Goal: Complete application form

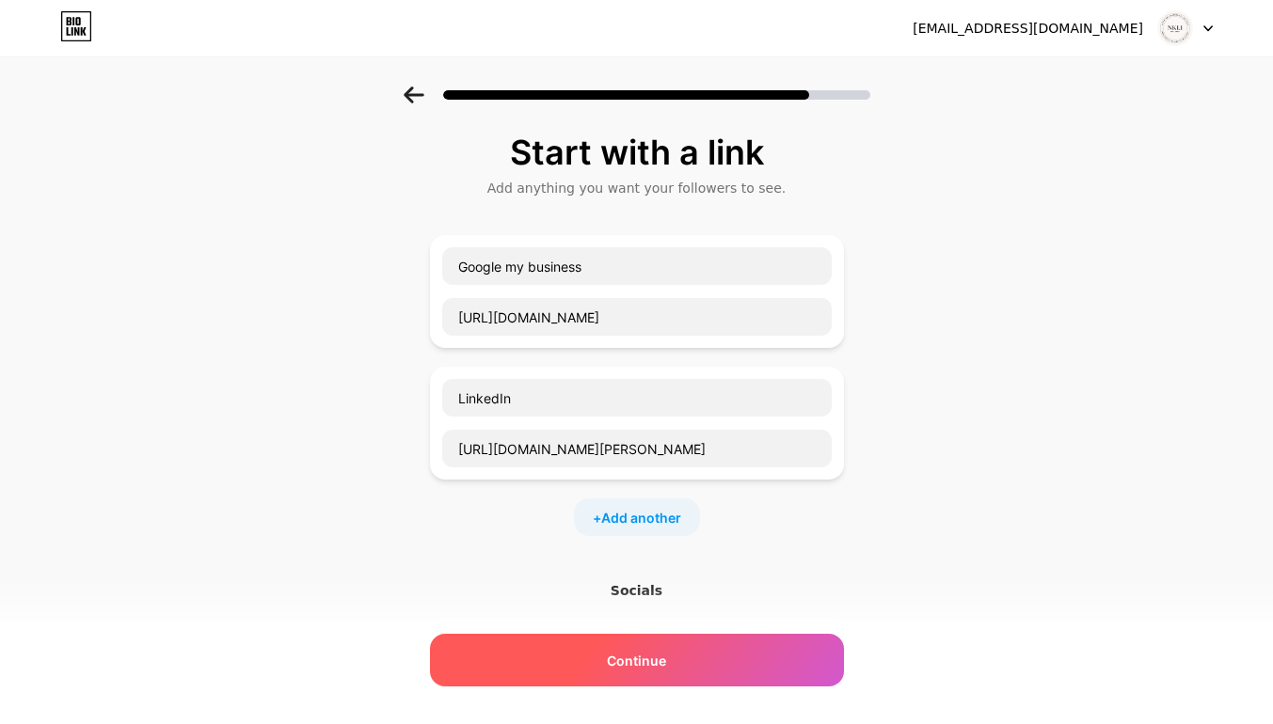
click at [677, 650] on div "Continue" at bounding box center [637, 660] width 414 height 53
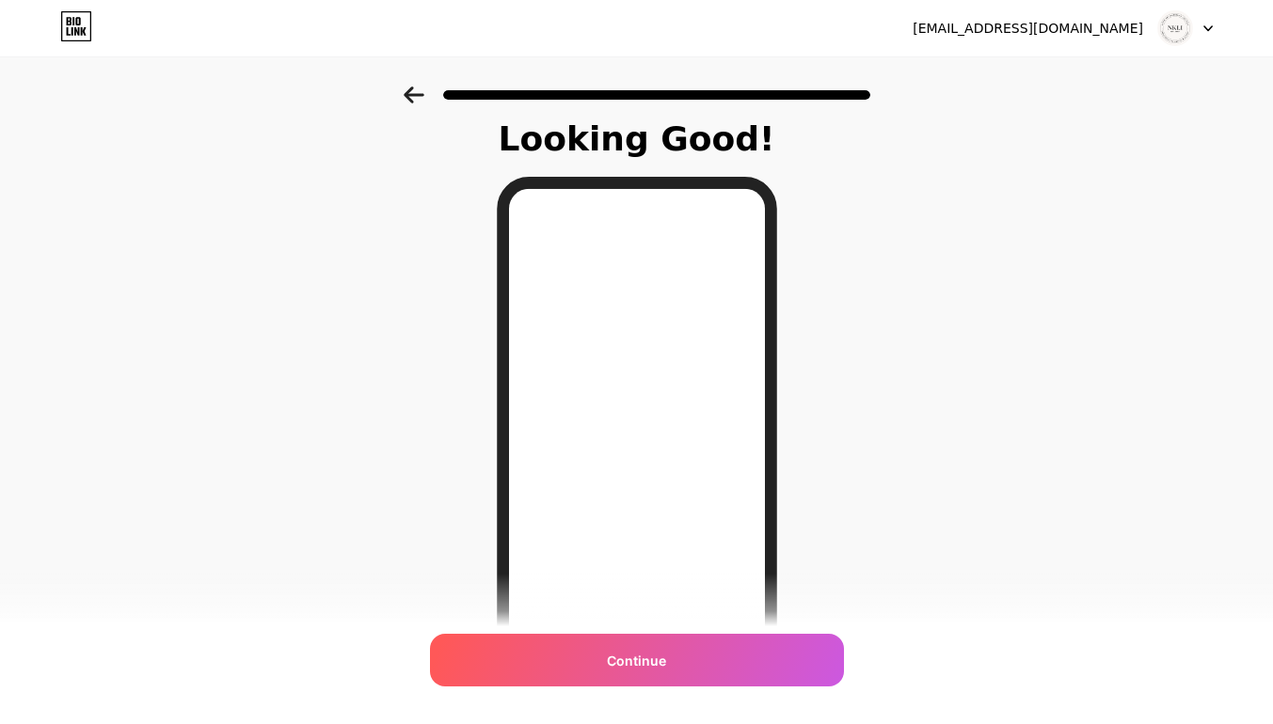
scroll to position [12, 0]
click at [420, 97] on icon at bounding box center [414, 95] width 21 height 17
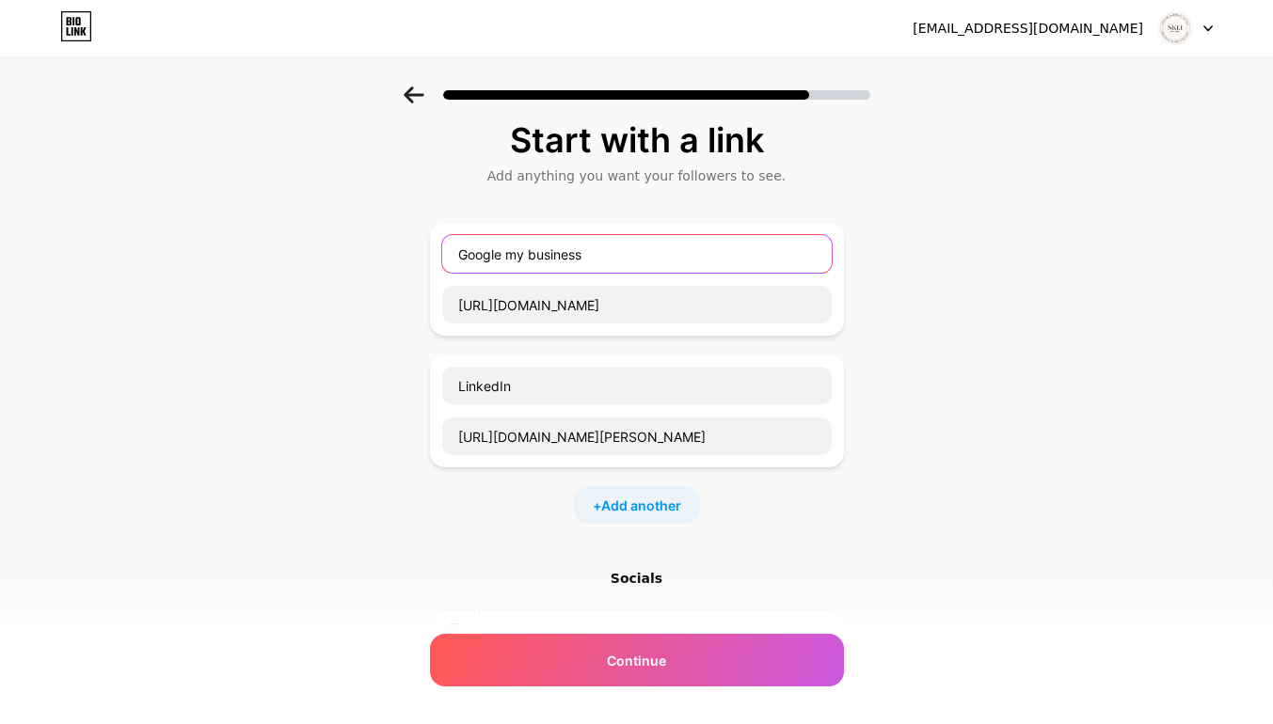
click at [677, 251] on input "Google my business" at bounding box center [636, 254] width 389 height 38
type input "Google"
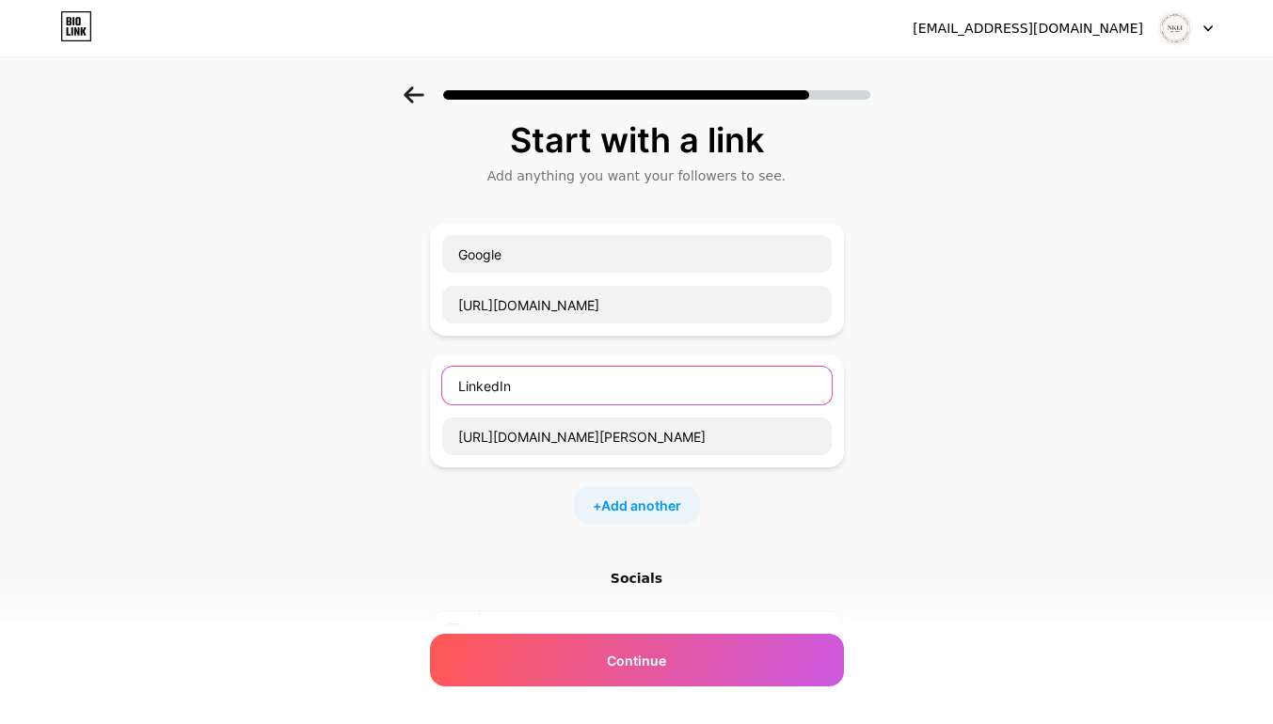
click at [535, 394] on input "LinkedIn" at bounding box center [636, 386] width 389 height 38
type input "L"
type input "WhatsApp"
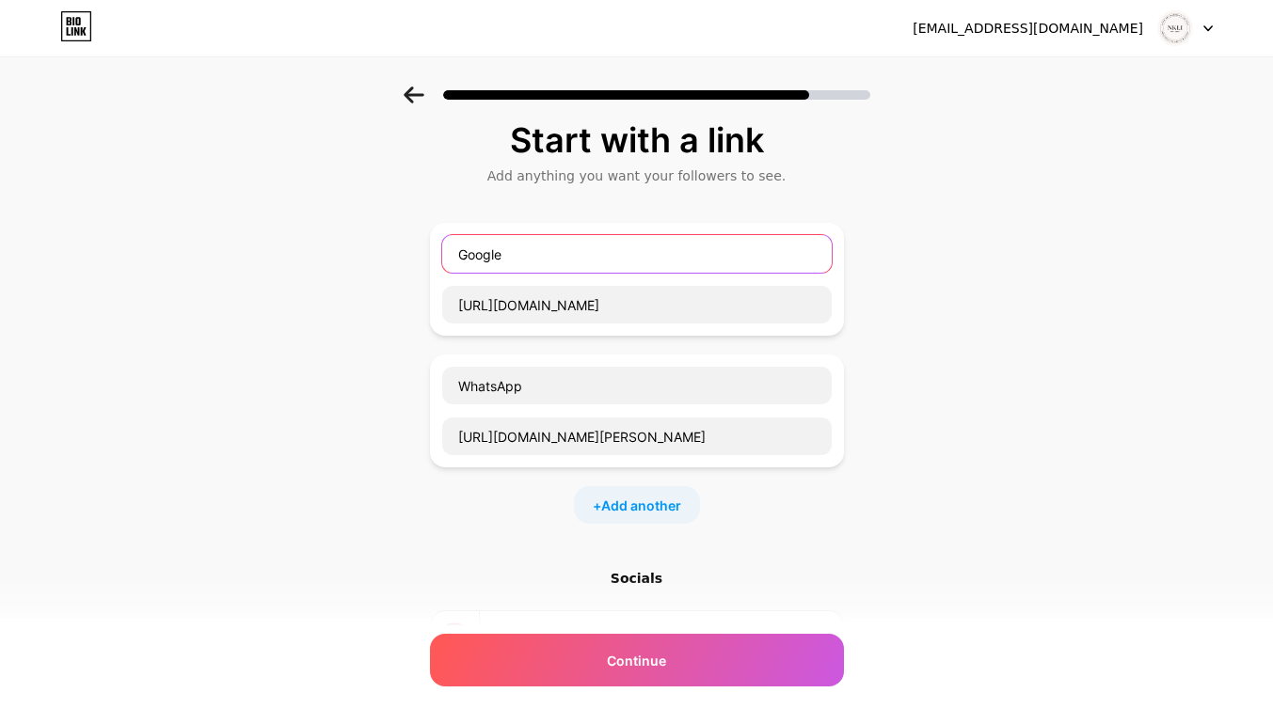
click at [531, 261] on input "Google" at bounding box center [636, 254] width 389 height 38
type input "G"
type input "Consultation"
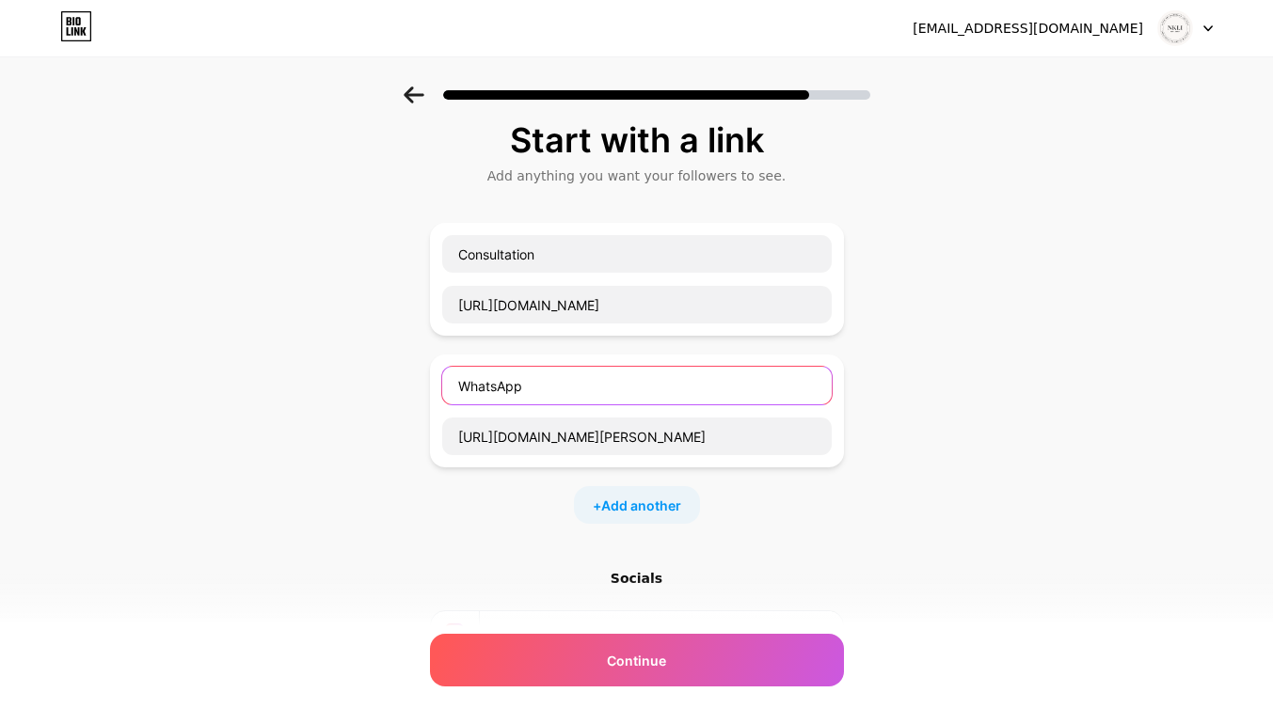
click at [538, 385] on input "WhatsApp" at bounding box center [636, 386] width 389 height 38
type input "W"
type input "Training"
click at [640, 515] on div "+ Add another" at bounding box center [637, 505] width 126 height 38
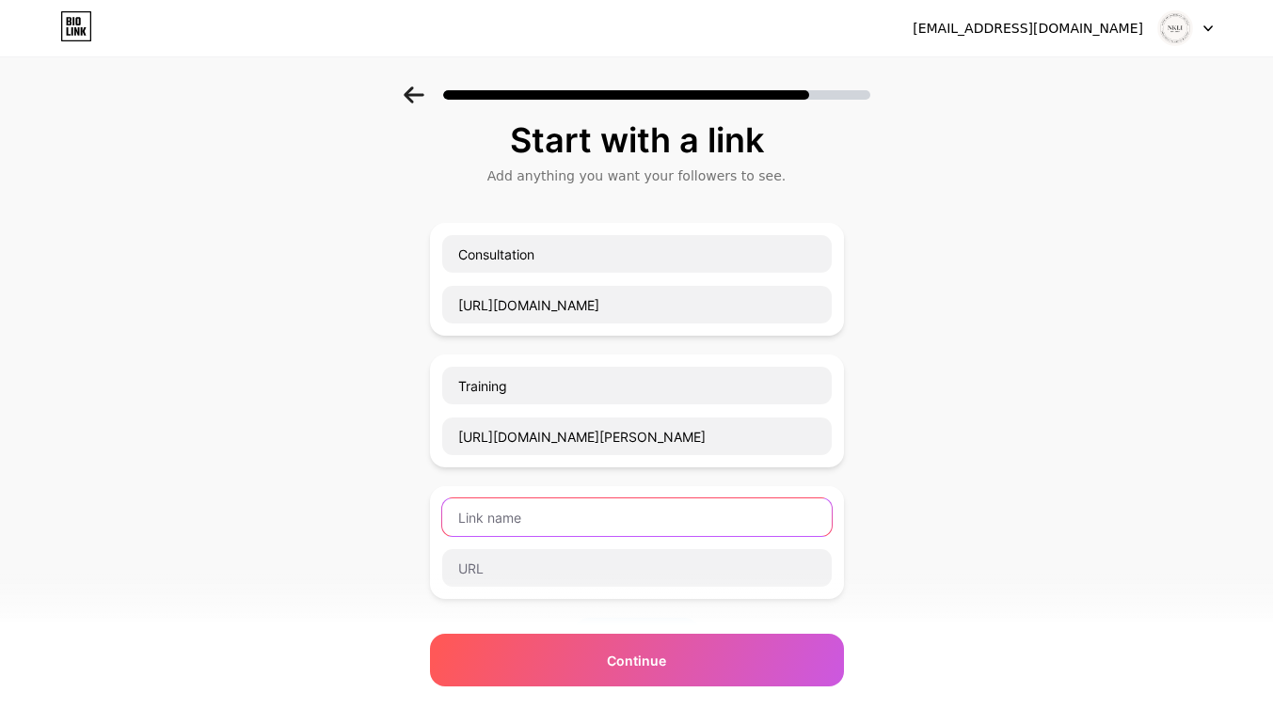
click at [568, 518] on input "text" at bounding box center [636, 518] width 389 height 38
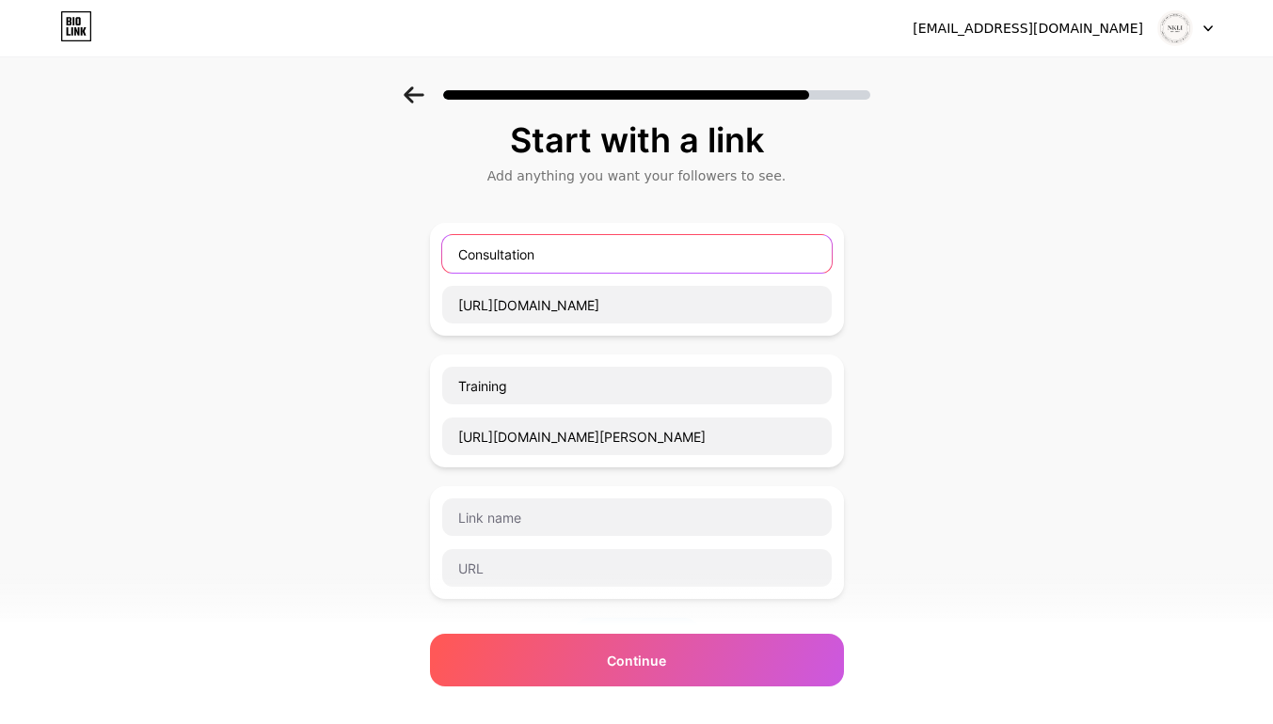
click at [475, 256] on input "Consultation" at bounding box center [636, 254] width 389 height 38
type input "Coaching | Consultation"
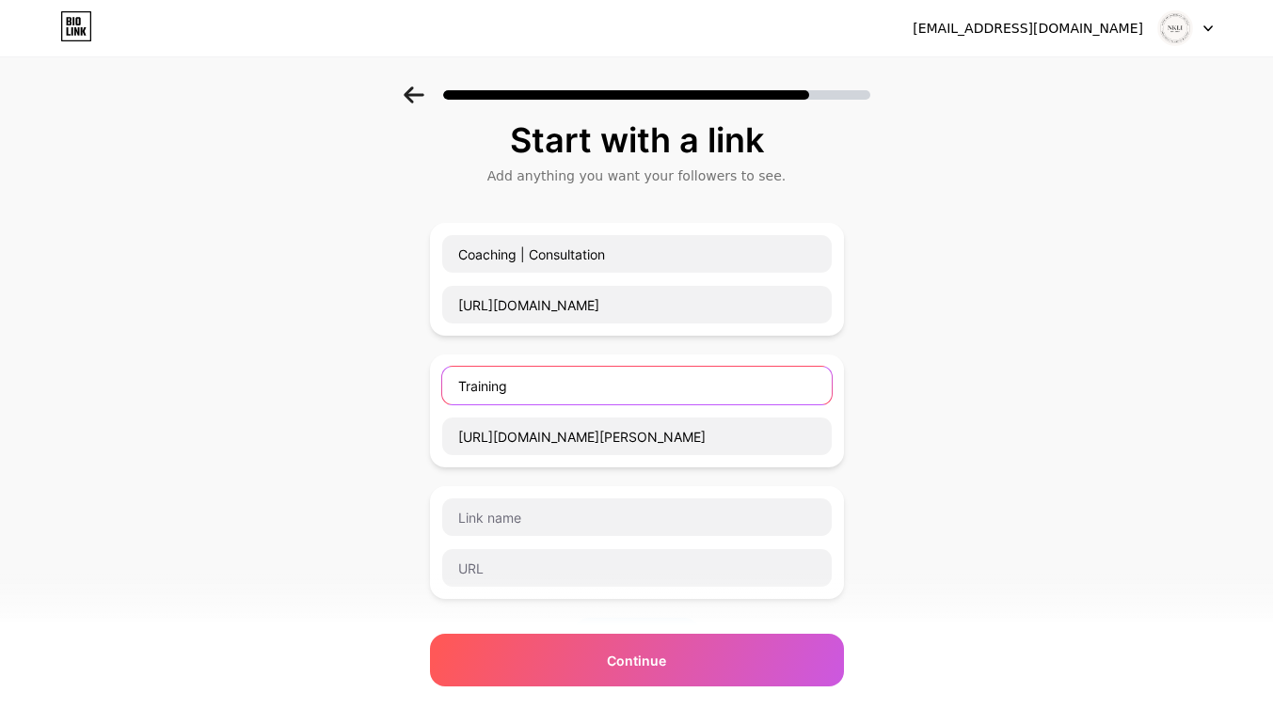
click at [530, 388] on input "Training" at bounding box center [636, 386] width 389 height 38
click at [530, 388] on input "Training | Mentorship" at bounding box center [636, 386] width 389 height 38
type input "Training | Mentorship"
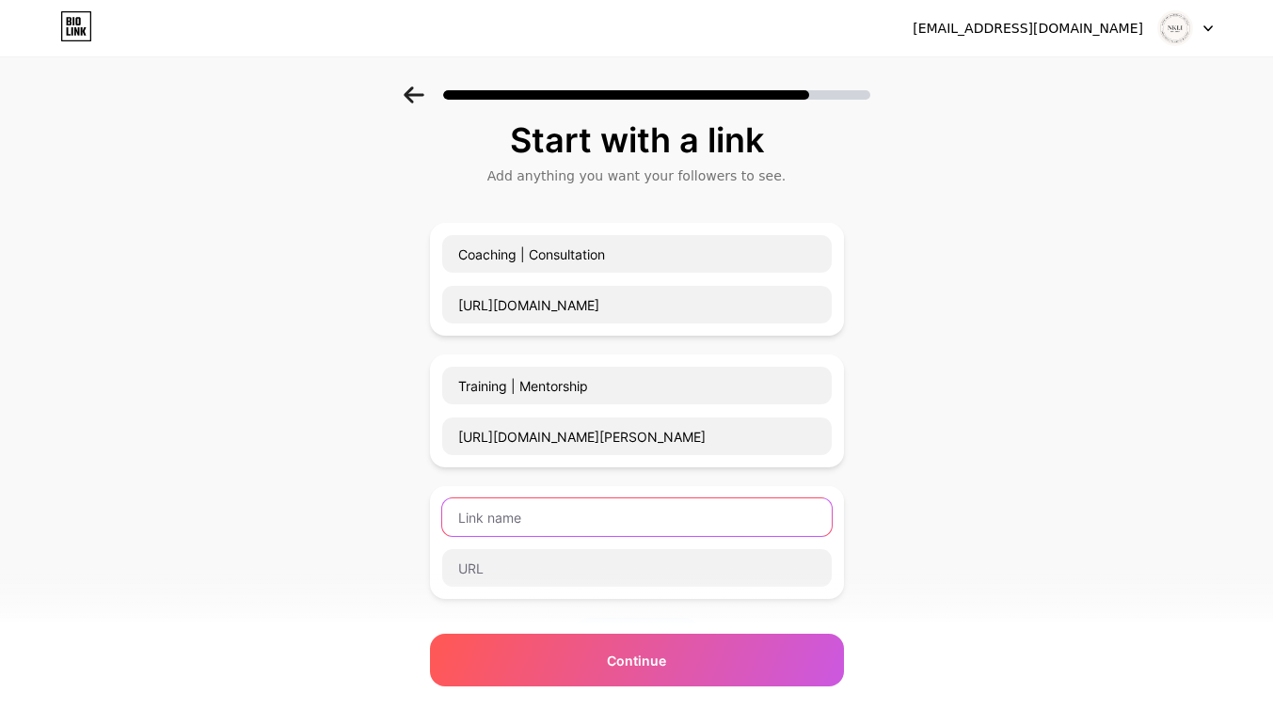
click at [522, 522] on input "text" at bounding box center [636, 518] width 389 height 38
type input "Speaking | L"
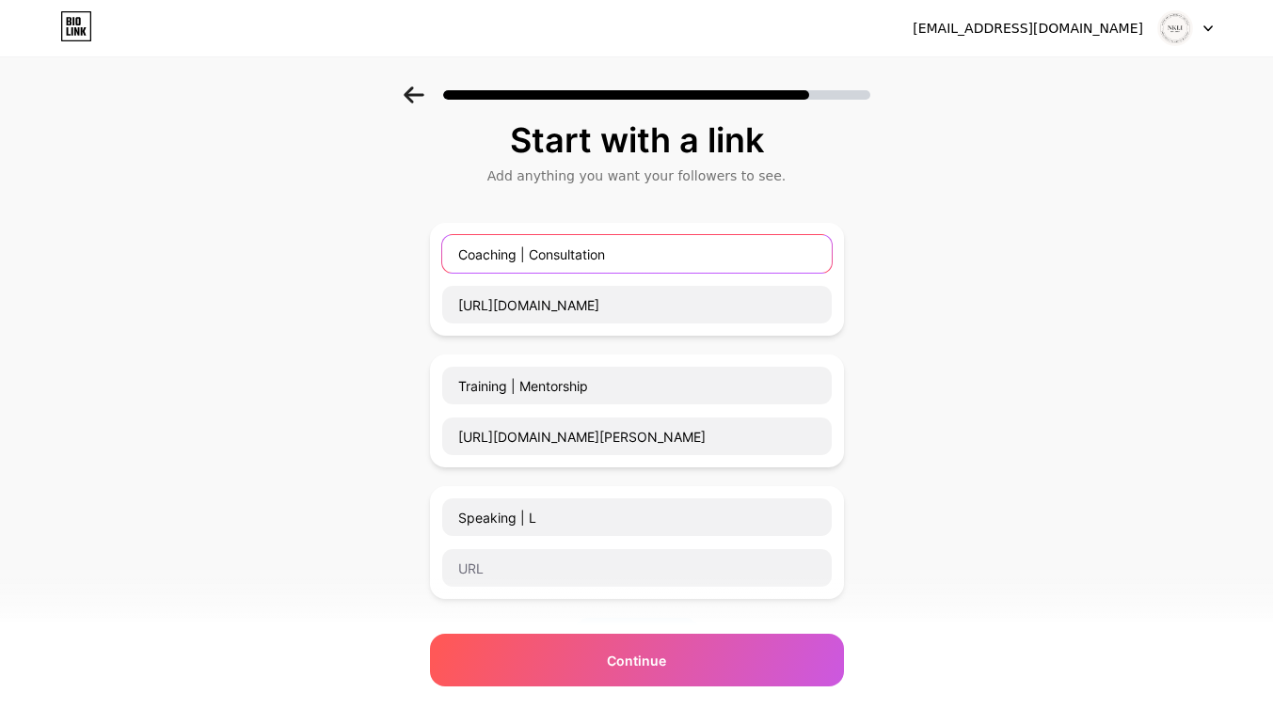
click at [639, 263] on input "Coaching | Consultation" at bounding box center [636, 254] width 389 height 38
type input "Coaching | Consultation | Brand Development"
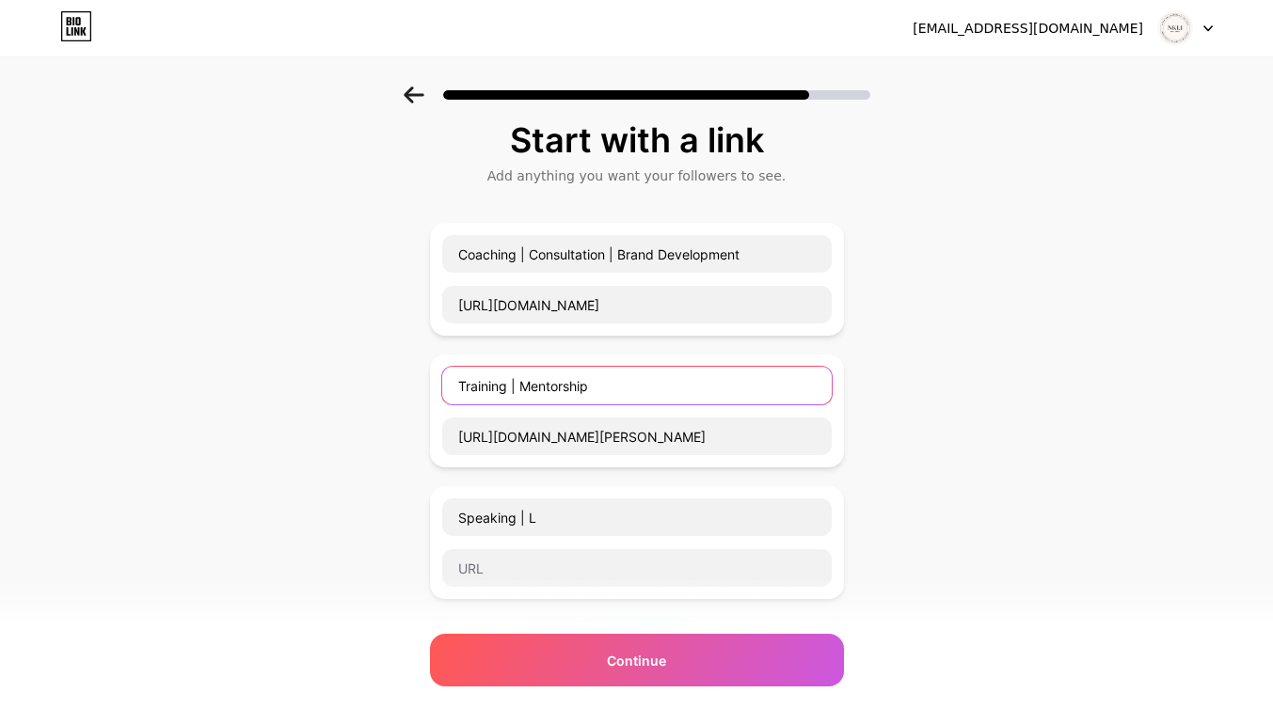
click at [618, 393] on input "Training | Mentorship" at bounding box center [636, 386] width 389 height 38
type input "Training | Mentorship | Speaking"
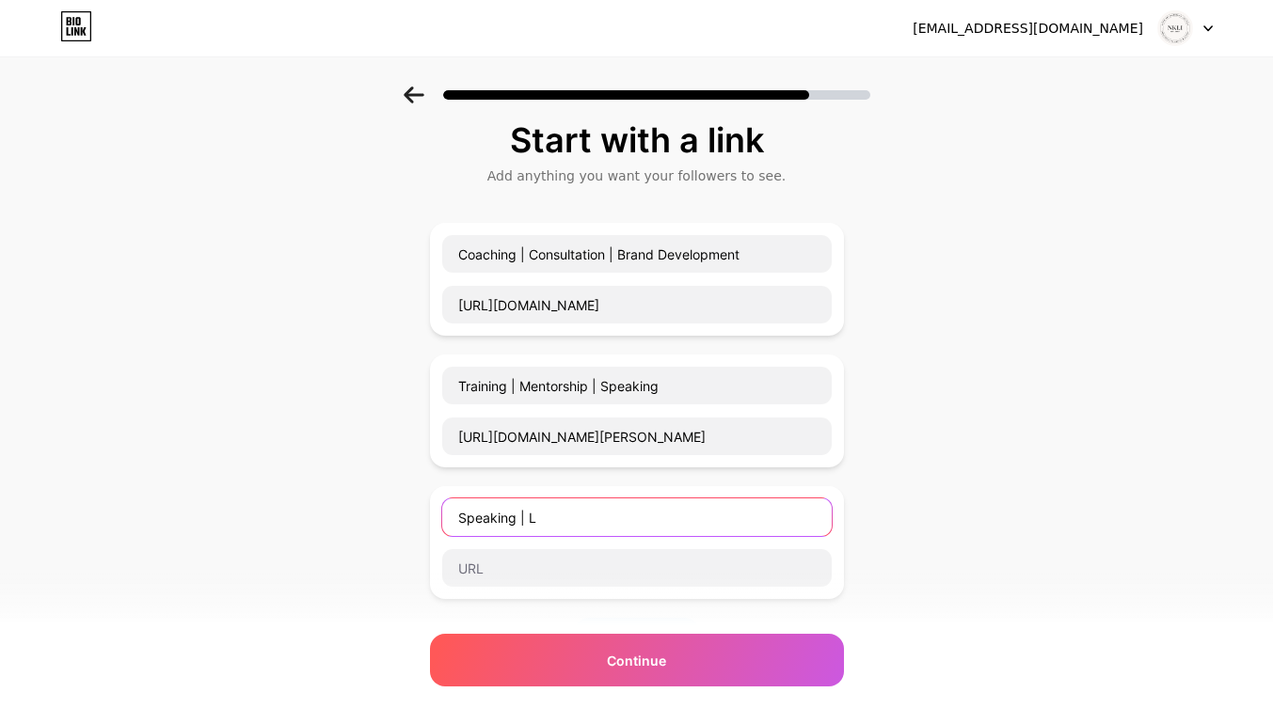
click at [583, 520] on input "Speaking | L" at bounding box center [636, 518] width 389 height 38
type input "S"
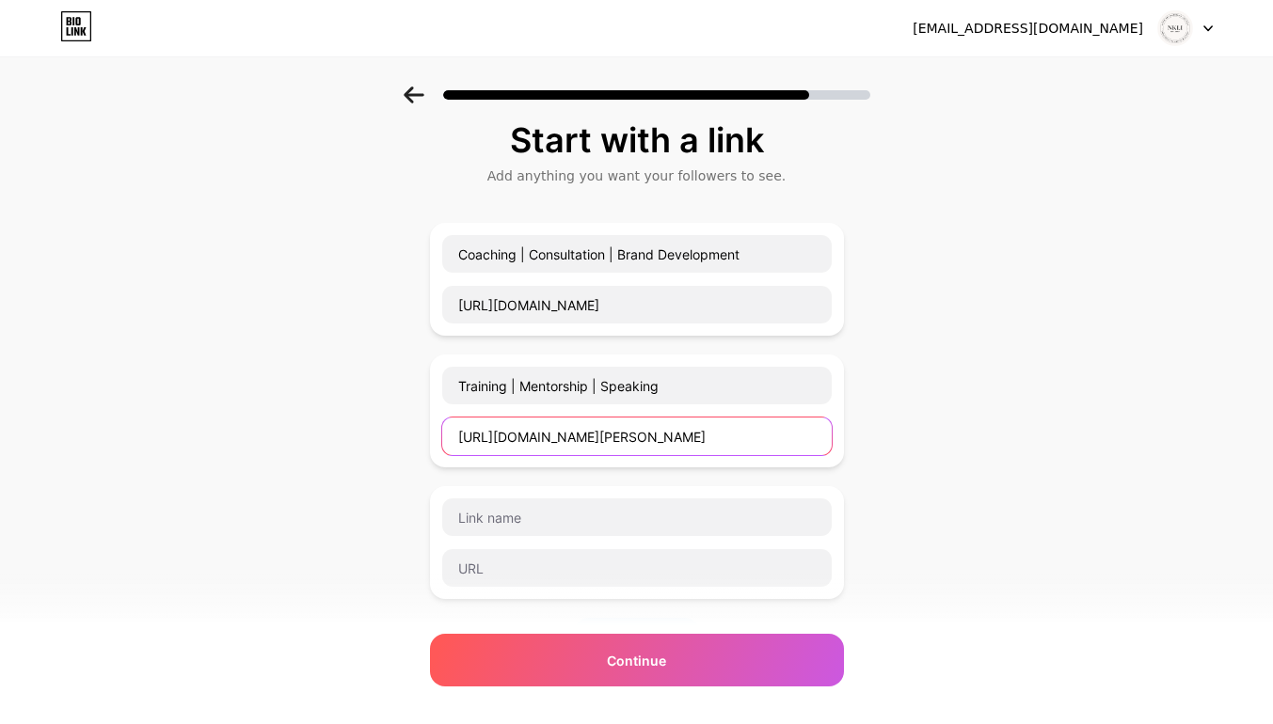
paste input "[URL][DOMAIN_NAME]"
type input "e"
paste input "[URL][DOMAIN_NAME]"
type input "[URL][DOMAIN_NAME]"
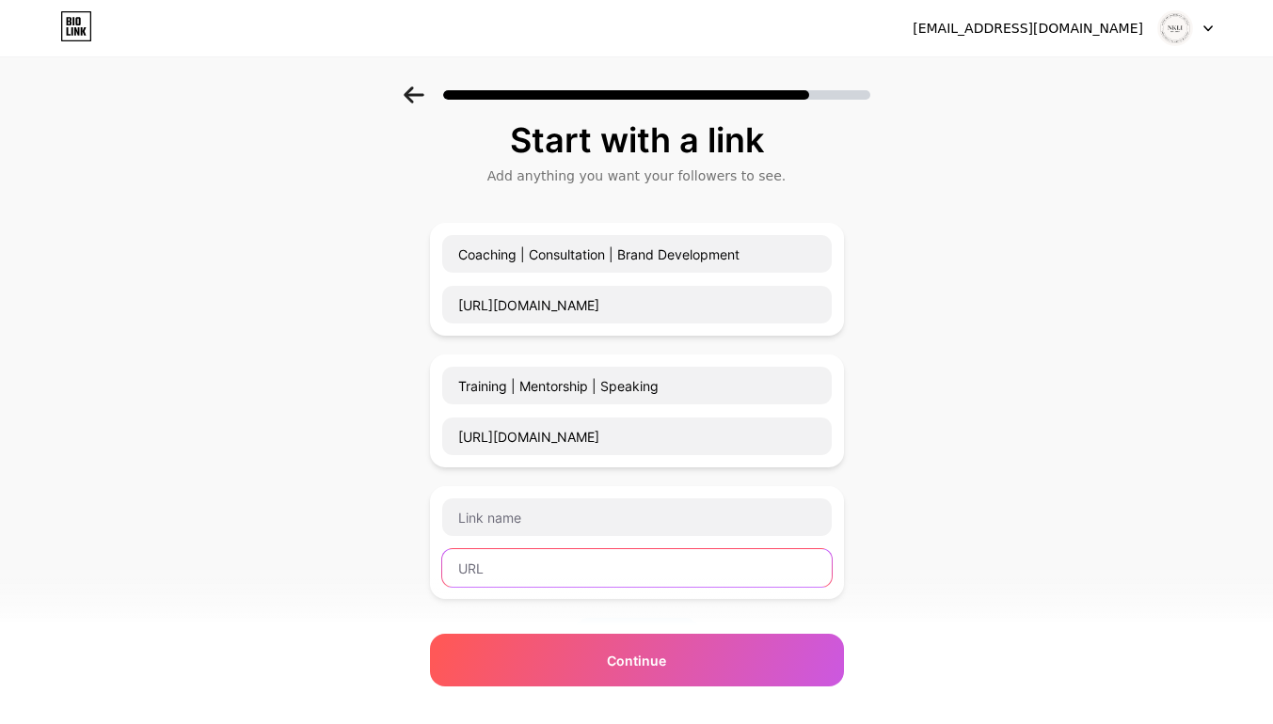
paste input "[URL][DOMAIN_NAME]"
type input "[URL][DOMAIN_NAME]"
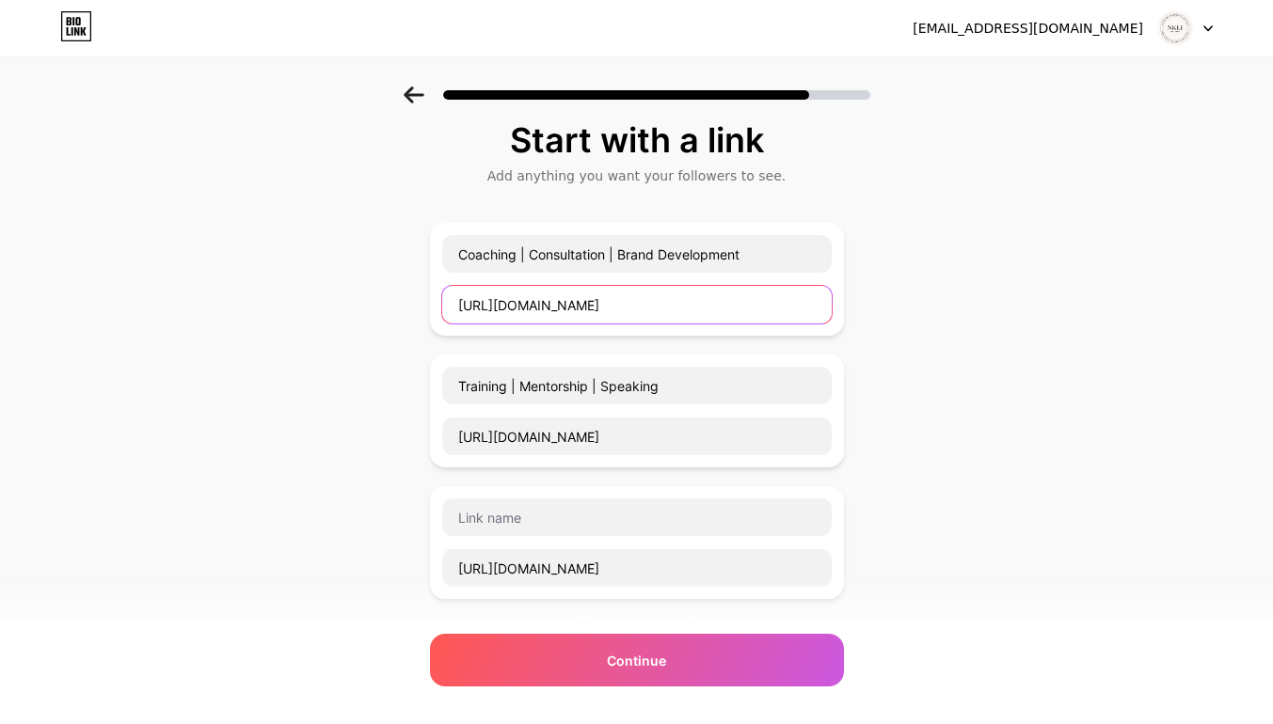
click at [565, 309] on input "[URL][DOMAIN_NAME]" at bounding box center [636, 305] width 389 height 38
paste input "[DOMAIN_NAME][URL]"
type input "[URL][DOMAIN_NAME]"
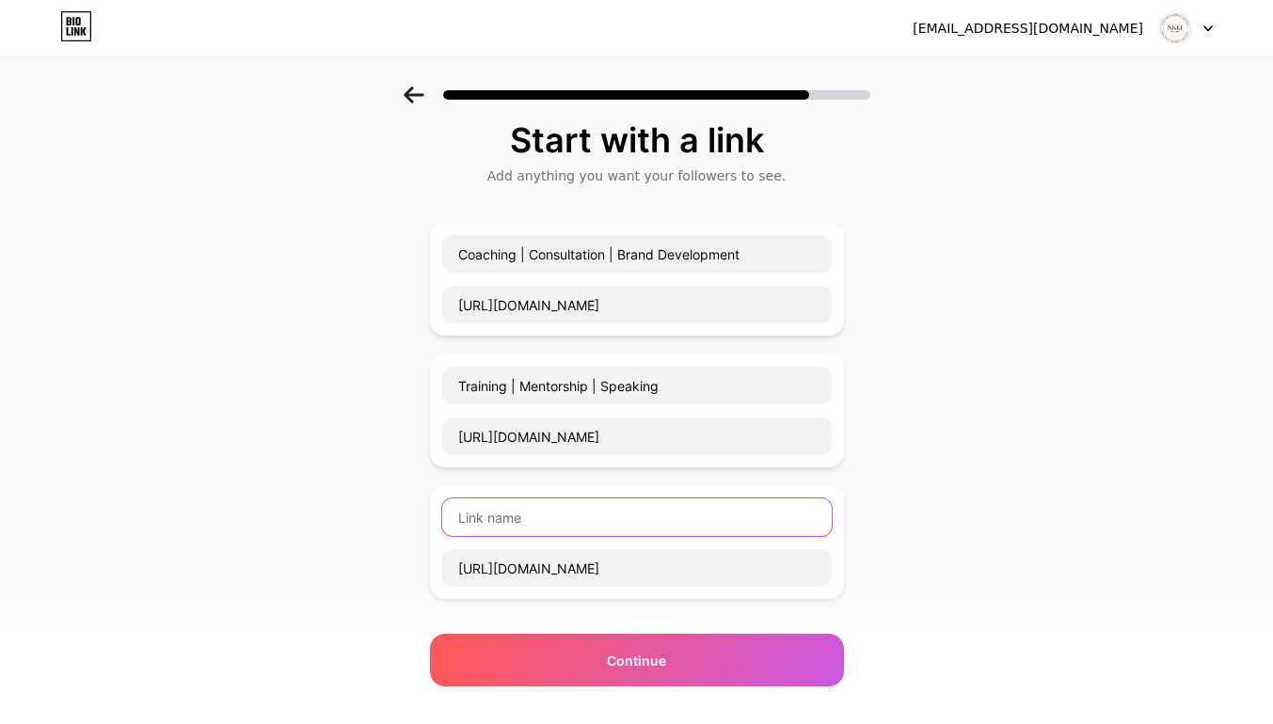
click at [552, 523] on input "text" at bounding box center [636, 518] width 389 height 38
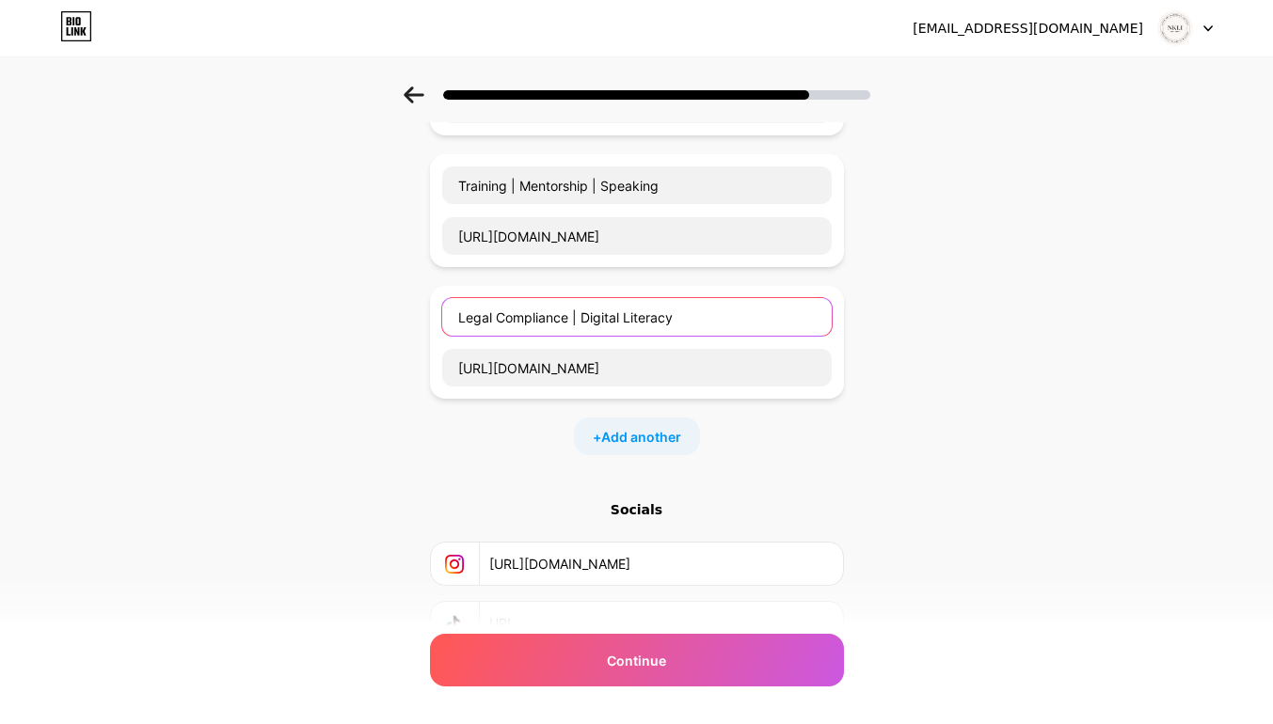
scroll to position [218, 0]
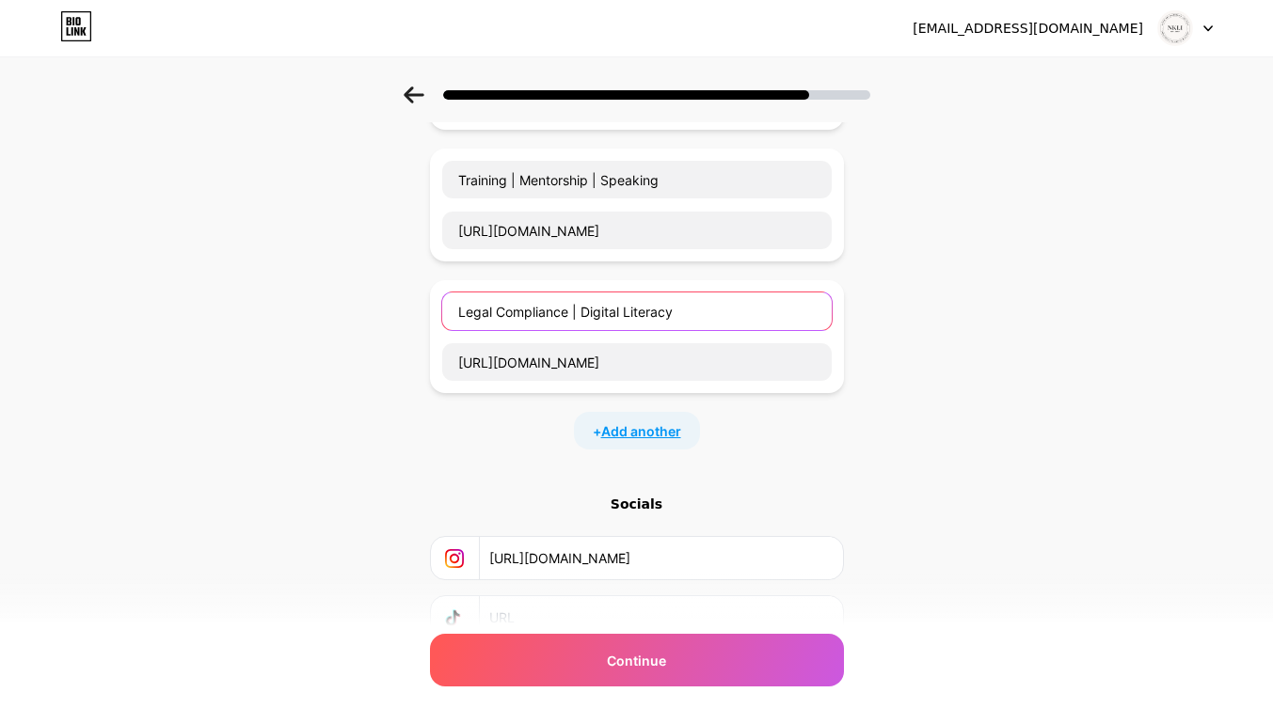
type input "Legal Compliance | Digital Literacy"
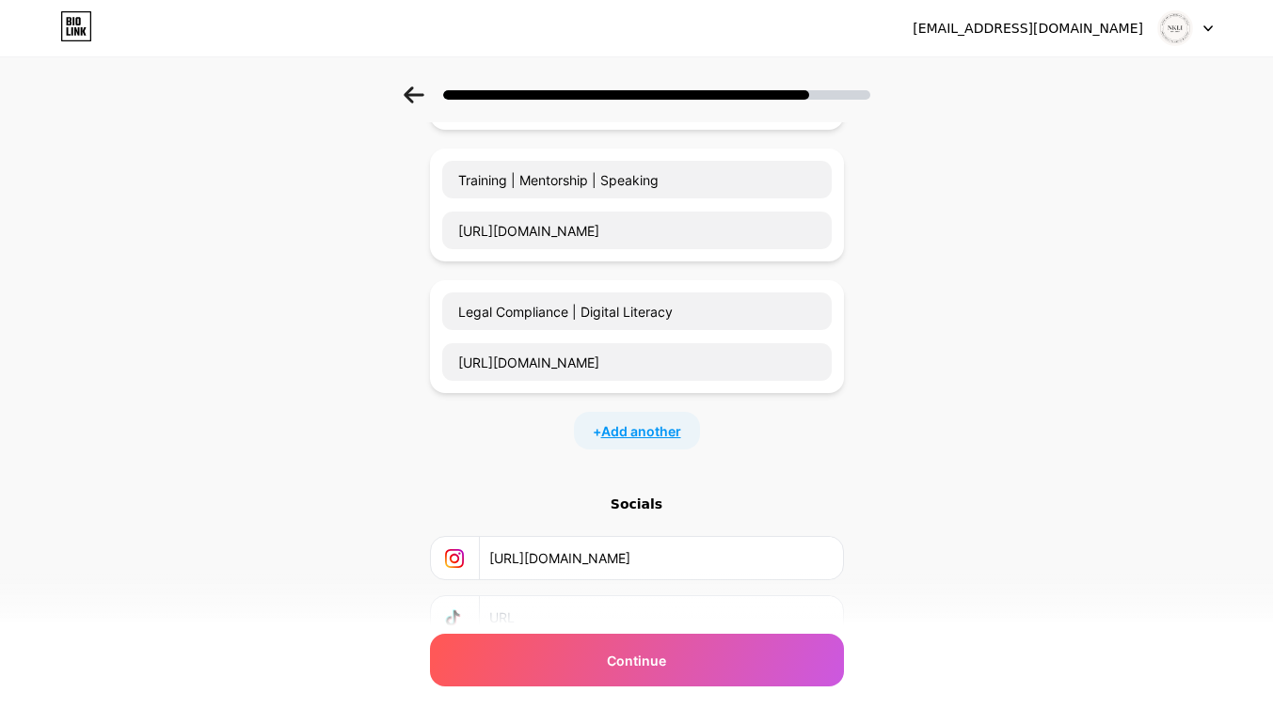
click at [664, 432] on span "Add another" at bounding box center [641, 431] width 80 height 20
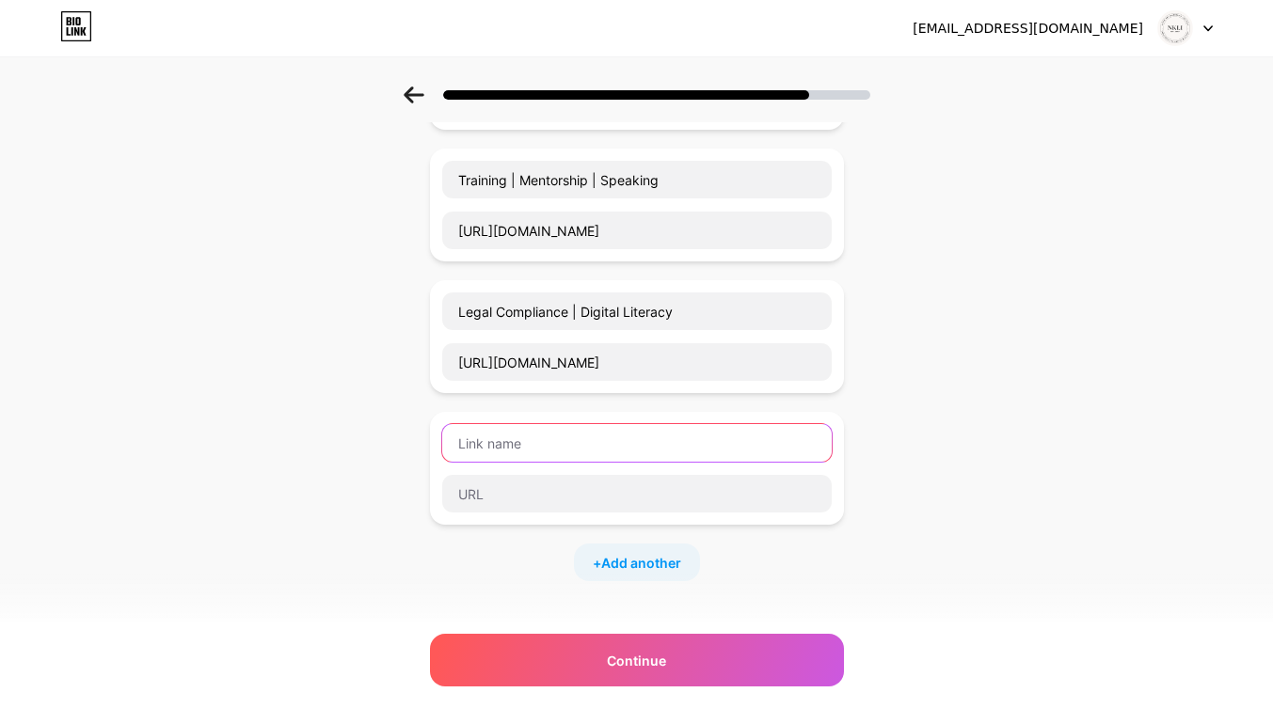
click at [613, 441] on input "text" at bounding box center [636, 443] width 389 height 38
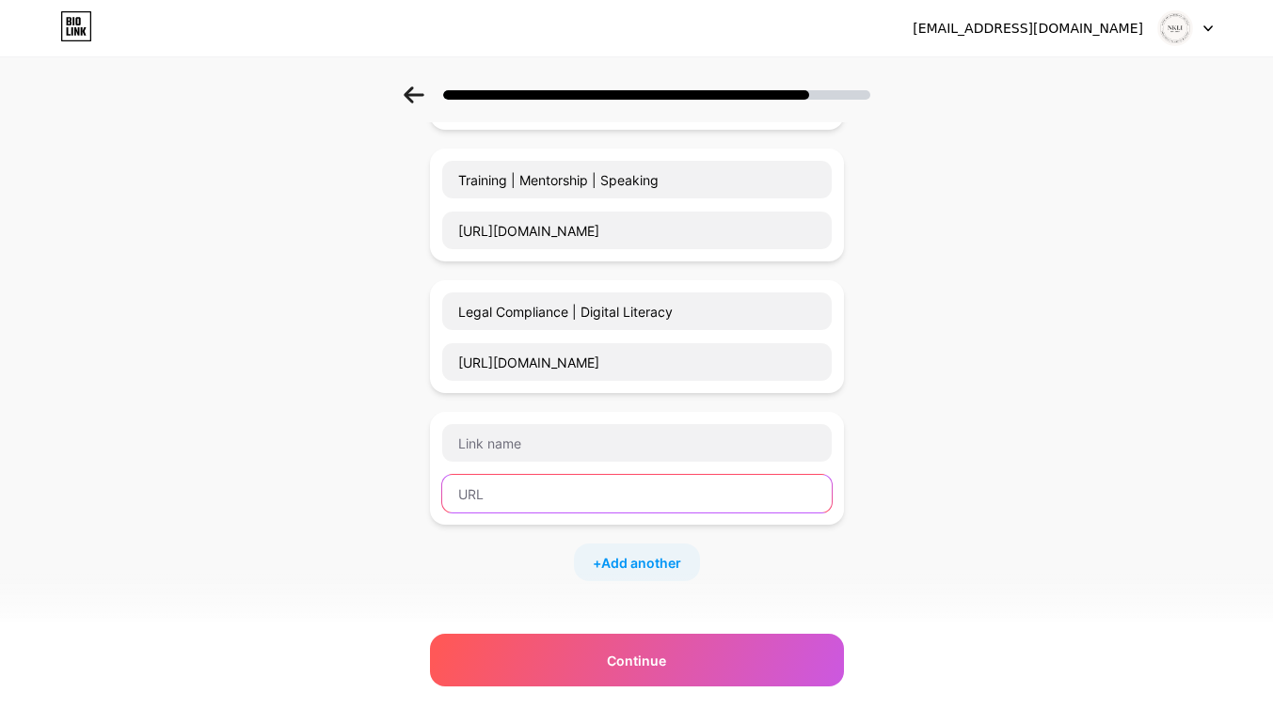
paste input "[URL][DOMAIN_NAME]"
type input "[URL][DOMAIN_NAME]"
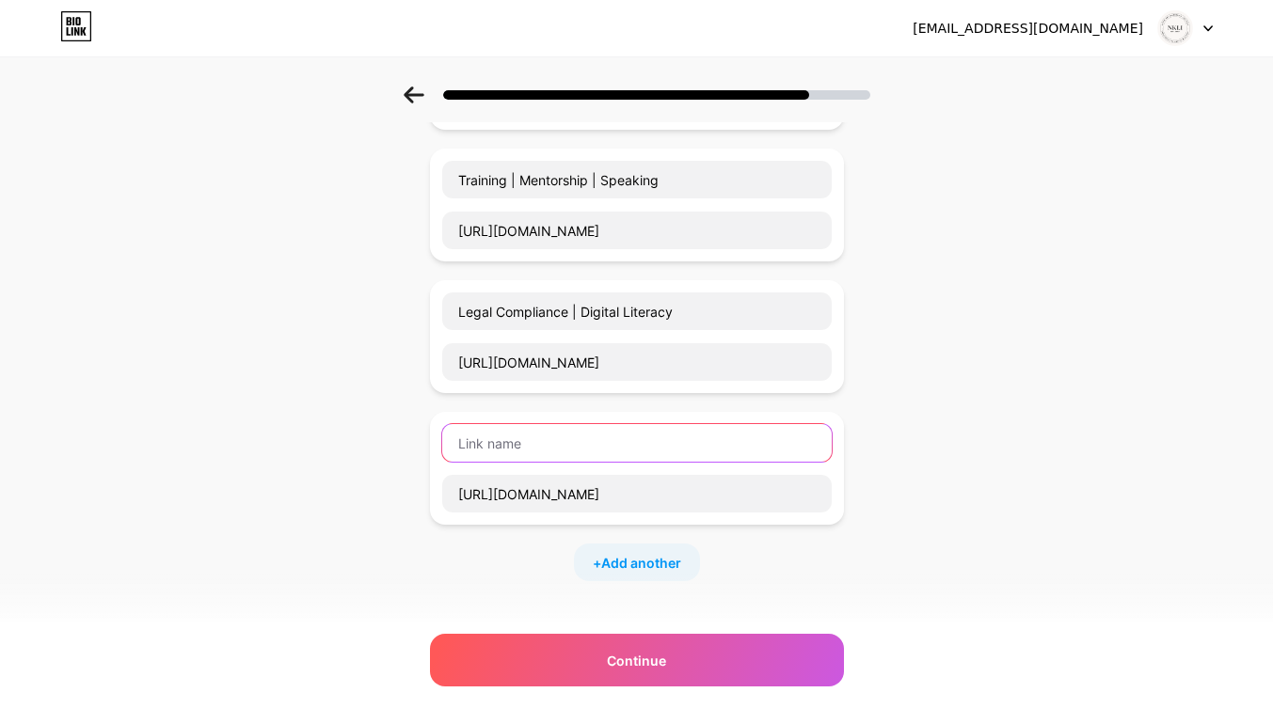
click at [538, 453] on input "text" at bounding box center [636, 443] width 389 height 38
click at [538, 453] on input "Creative Writing" at bounding box center [636, 443] width 389 height 38
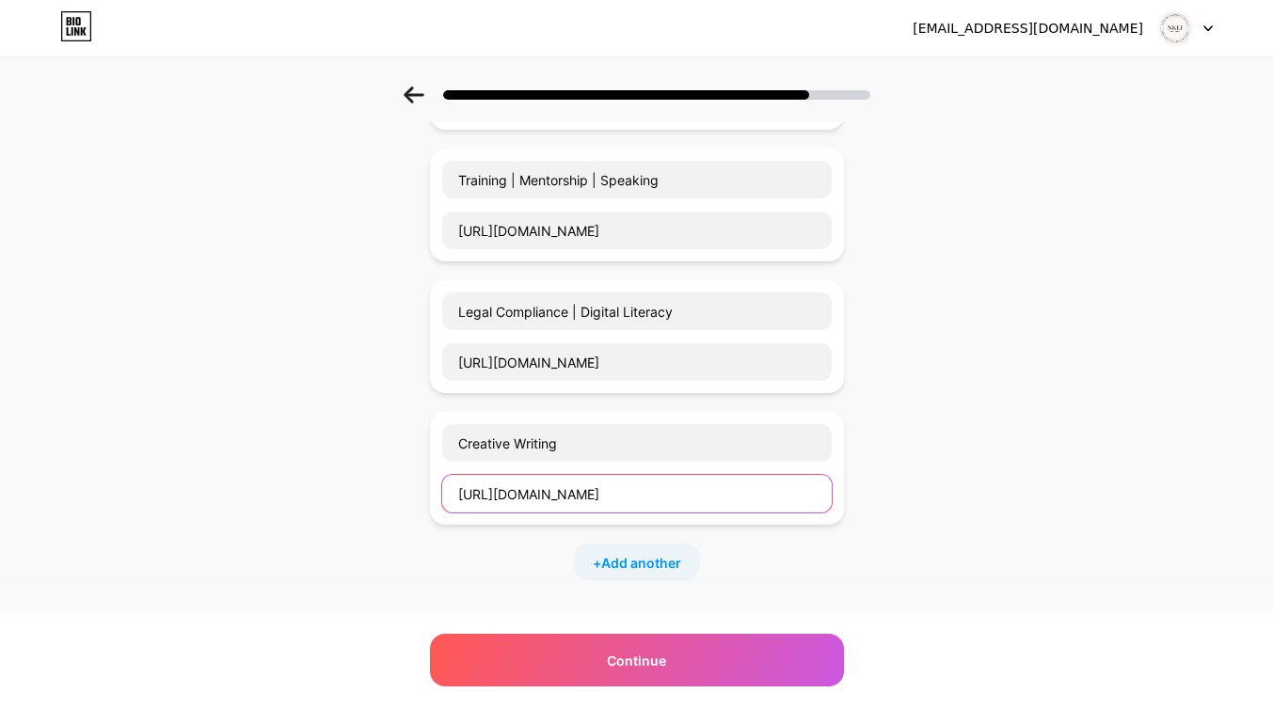
click at [774, 494] on input "[URL][DOMAIN_NAME]" at bounding box center [636, 494] width 389 height 38
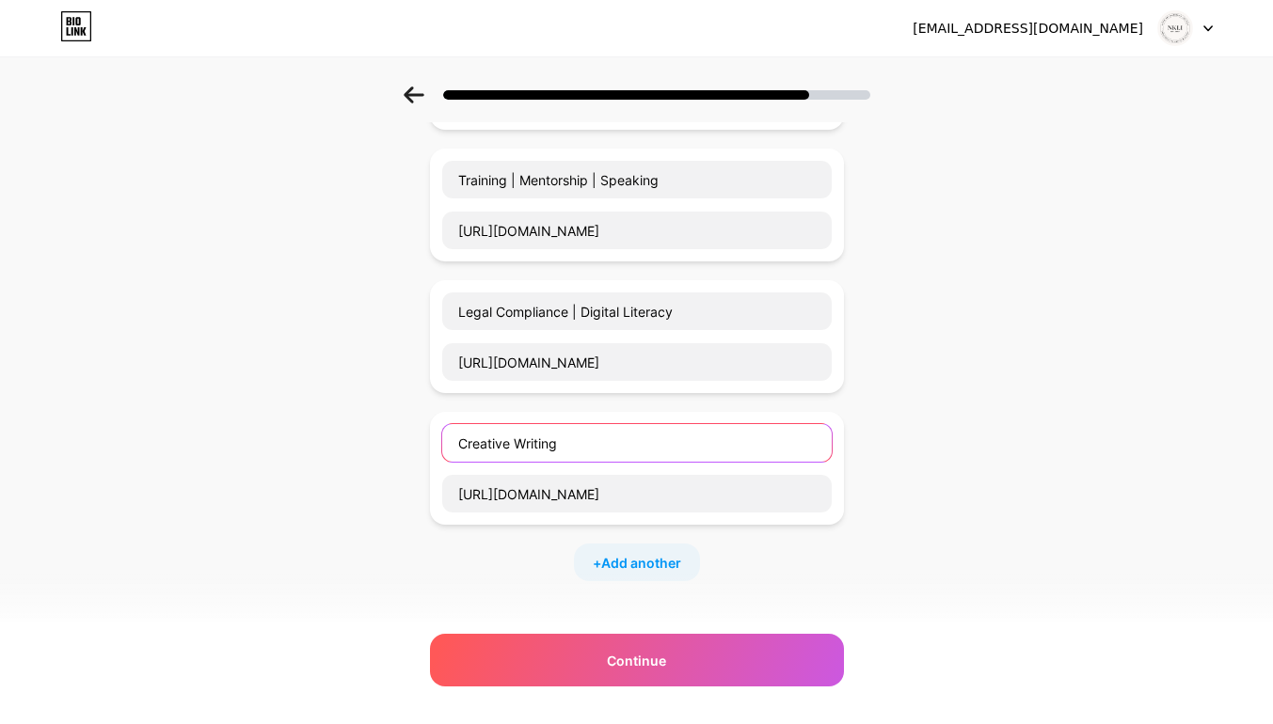
click at [621, 446] on input "Creative Writing" at bounding box center [636, 443] width 389 height 38
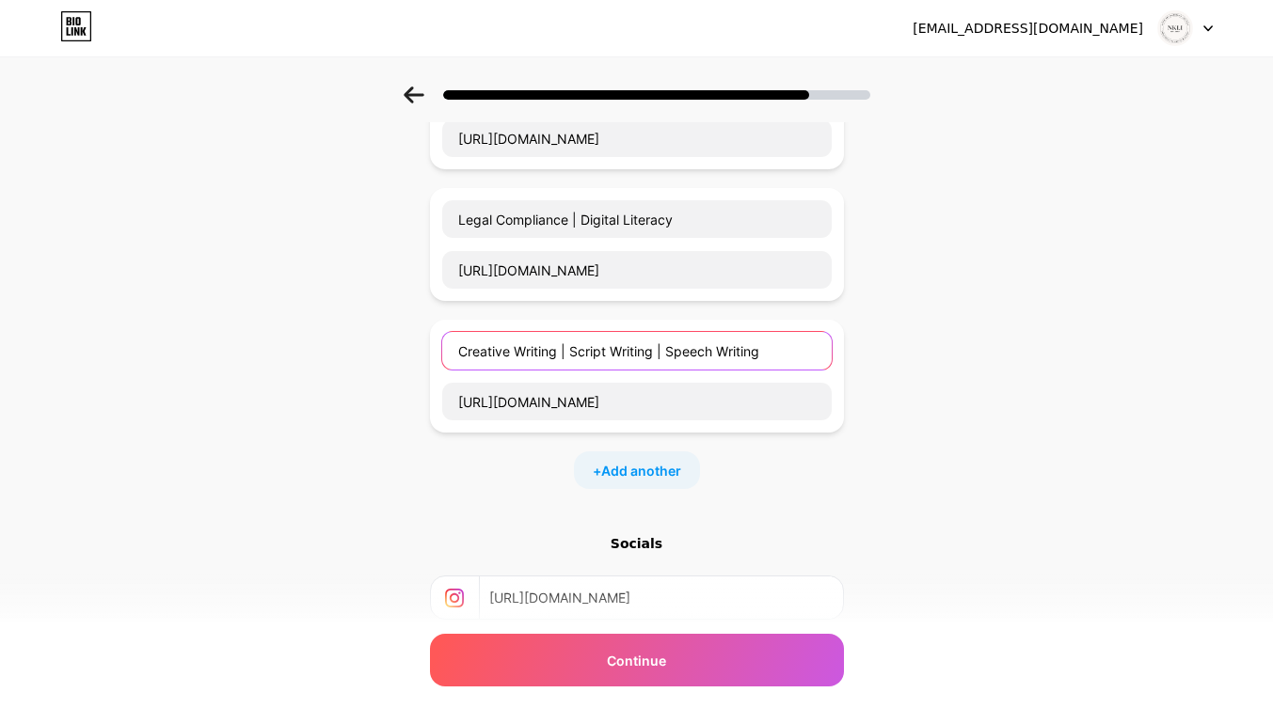
scroll to position [311, 0]
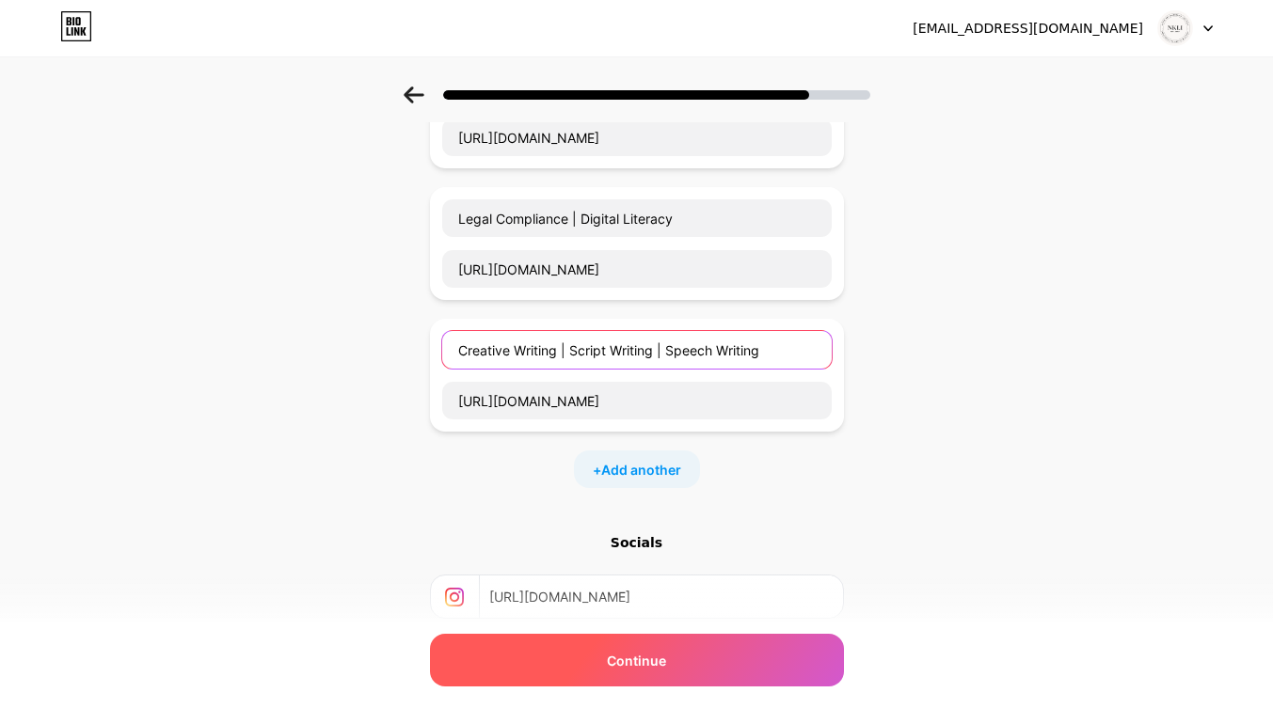
type input "Creative Writing | Script Writing | Speech Writing"
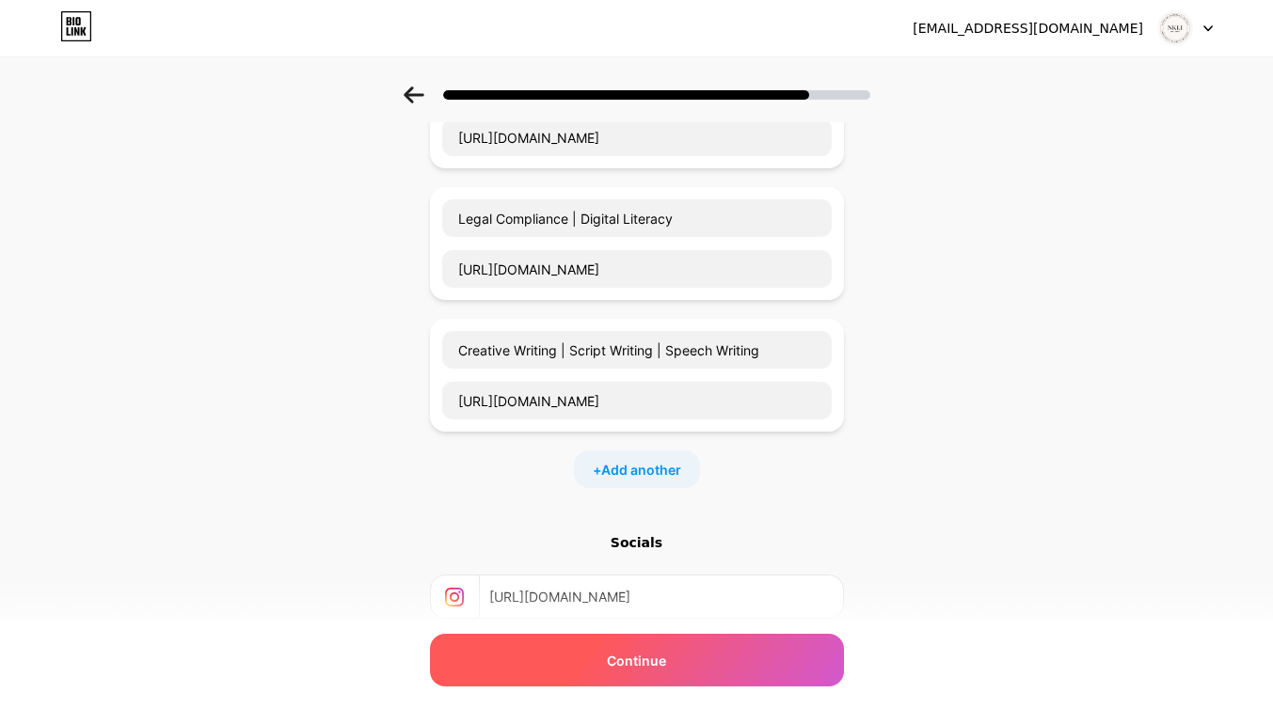
click at [705, 659] on div "Continue" at bounding box center [637, 660] width 414 height 53
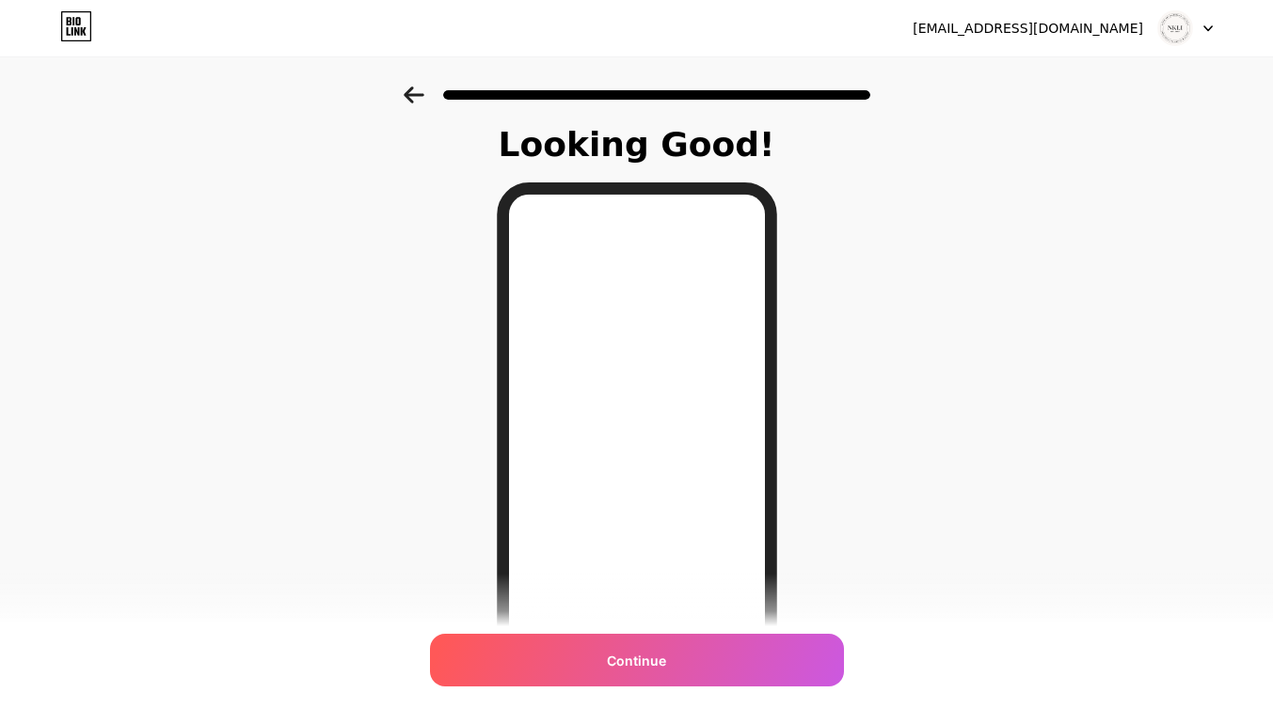
scroll to position [0, 0]
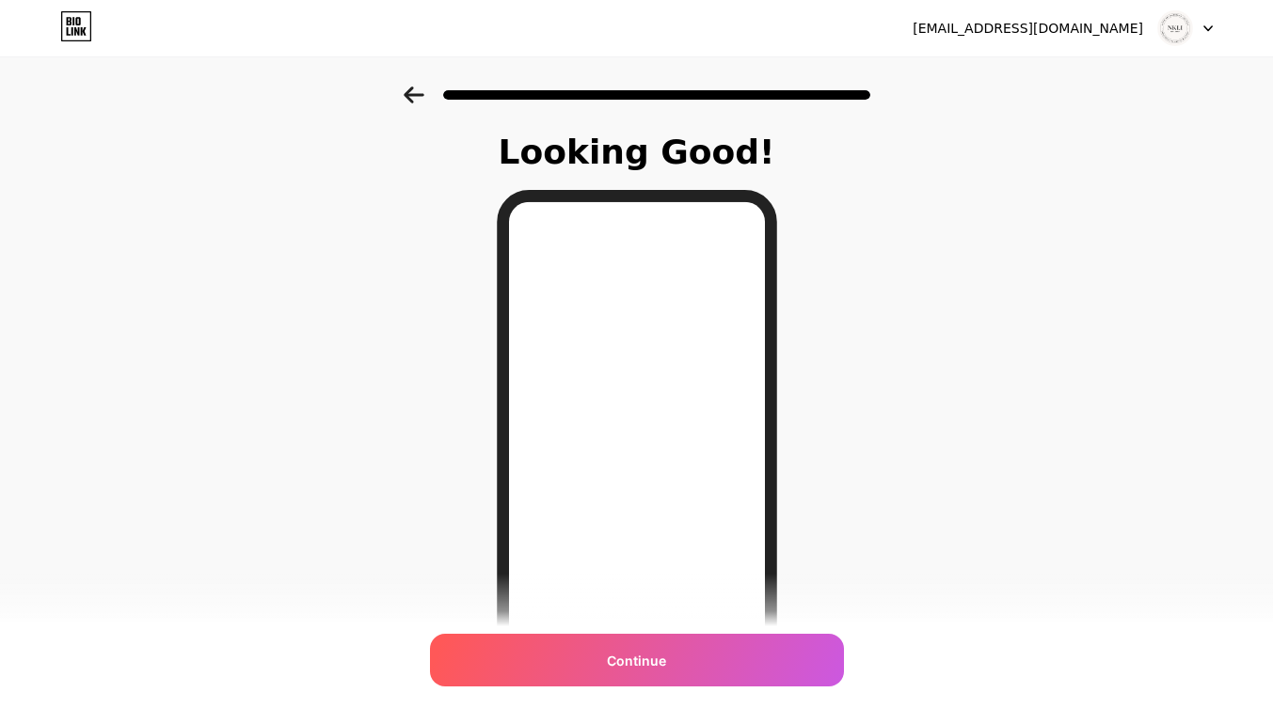
click at [423, 93] on icon at bounding box center [414, 95] width 20 height 17
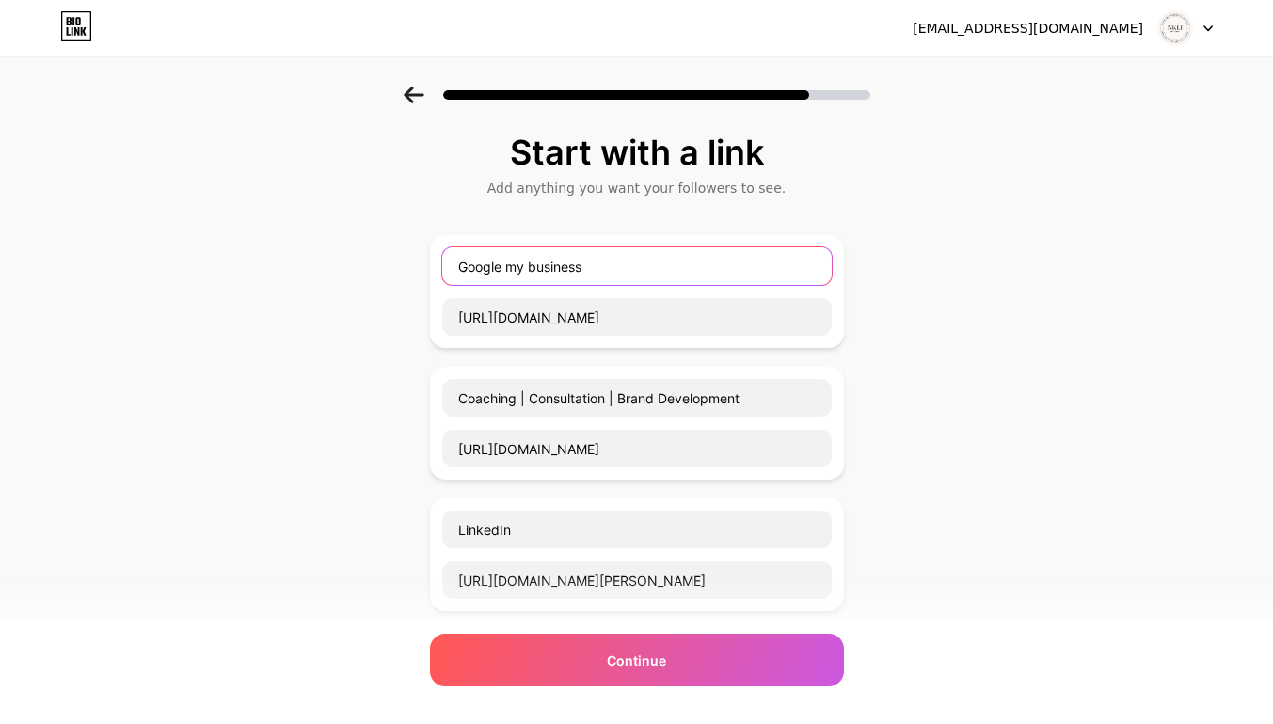
click at [665, 265] on input "Google my business" at bounding box center [636, 266] width 389 height 38
type input "G"
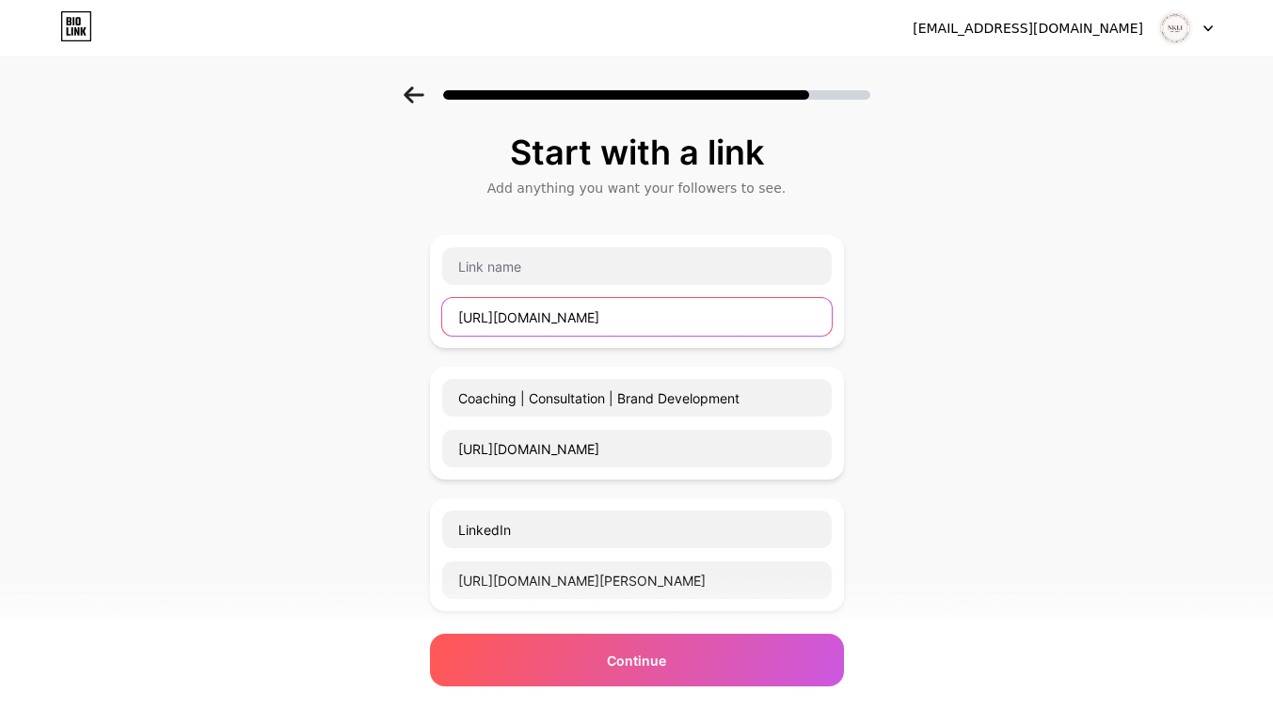
click at [776, 311] on input "[URL][DOMAIN_NAME]" at bounding box center [636, 317] width 389 height 38
type input "h"
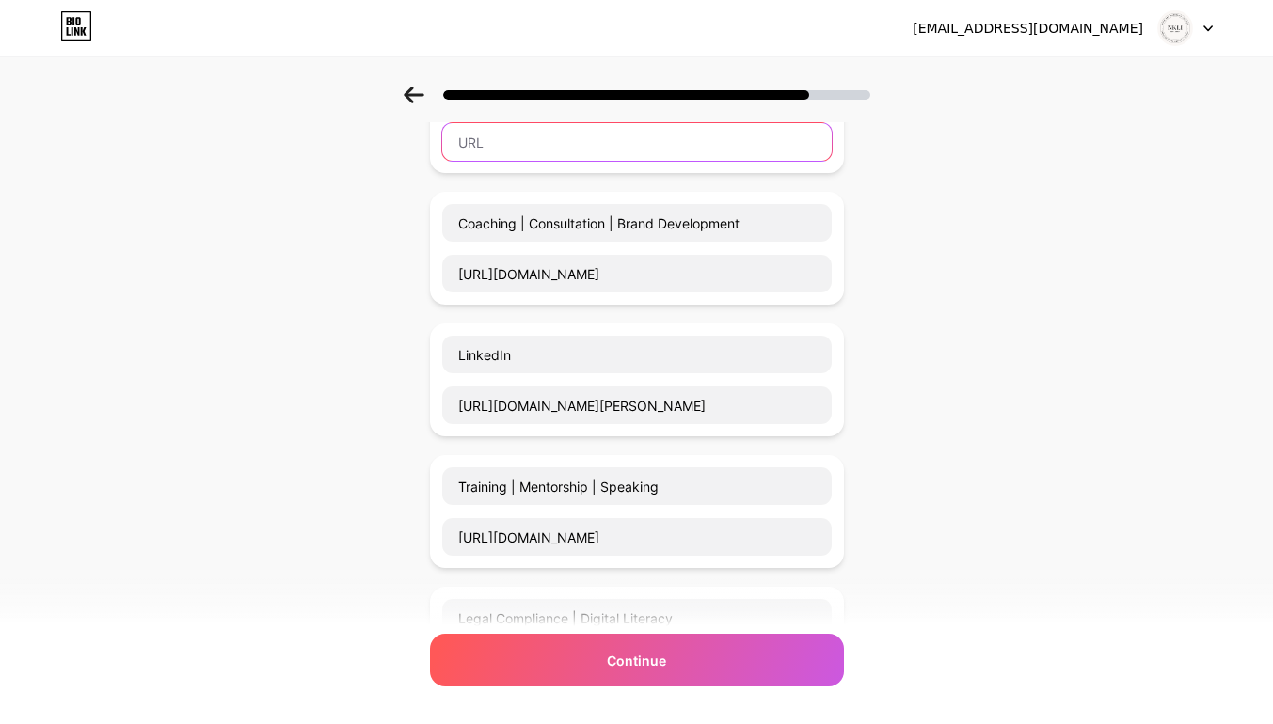
scroll to position [178, 0]
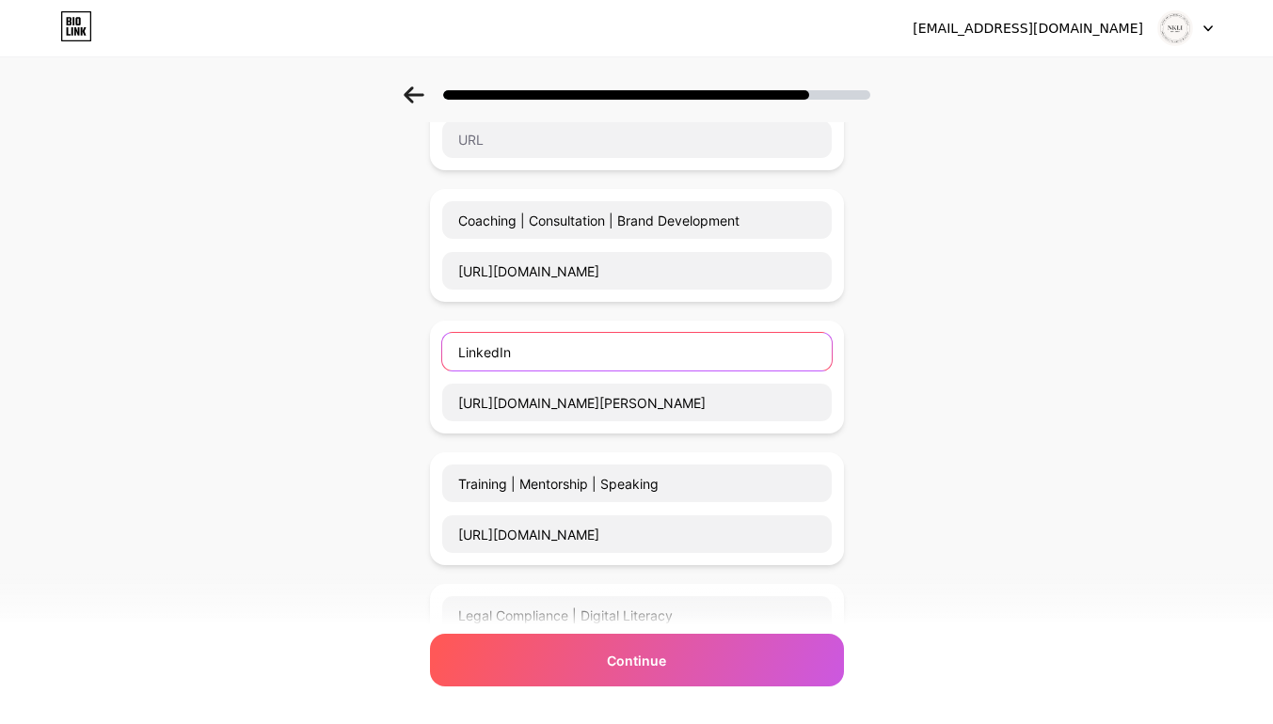
click at [755, 350] on input "LinkedIn" at bounding box center [636, 352] width 389 height 38
type input "L"
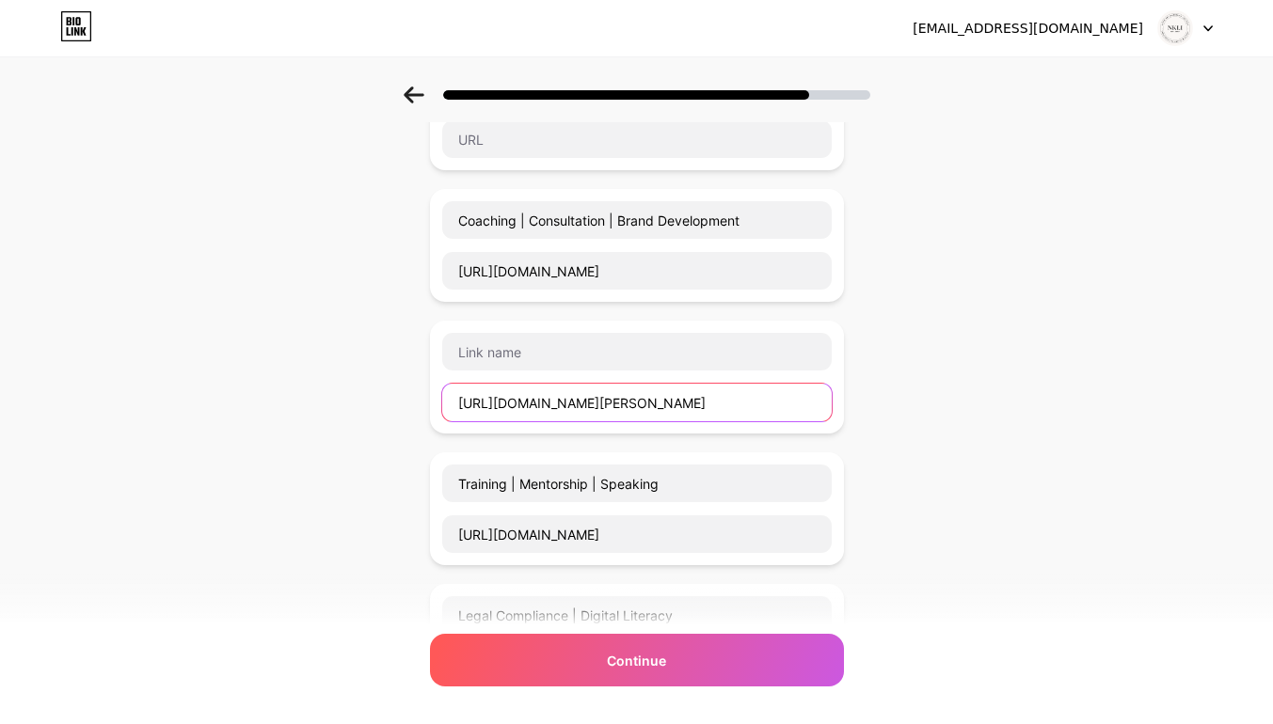
click at [822, 399] on input "[URL][DOMAIN_NAME][PERSON_NAME]" at bounding box center [636, 403] width 389 height 38
type input "h"
click at [838, 330] on div at bounding box center [637, 377] width 414 height 113
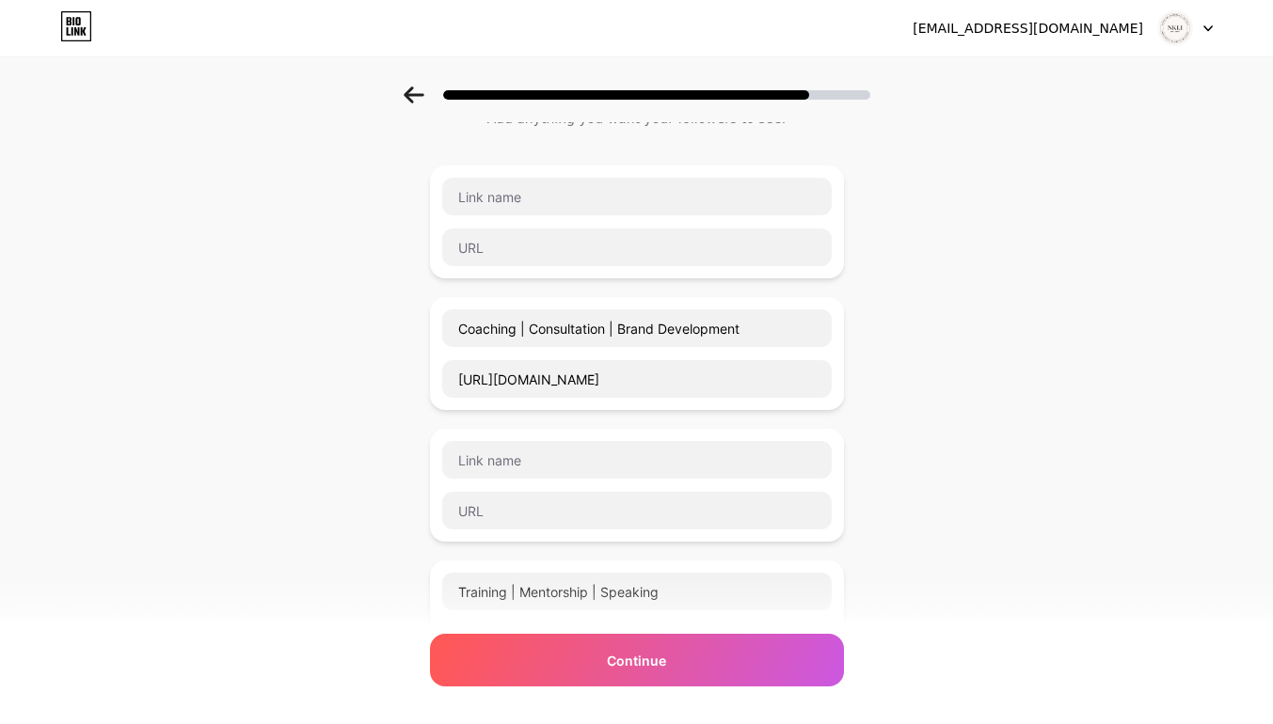
scroll to position [63, 0]
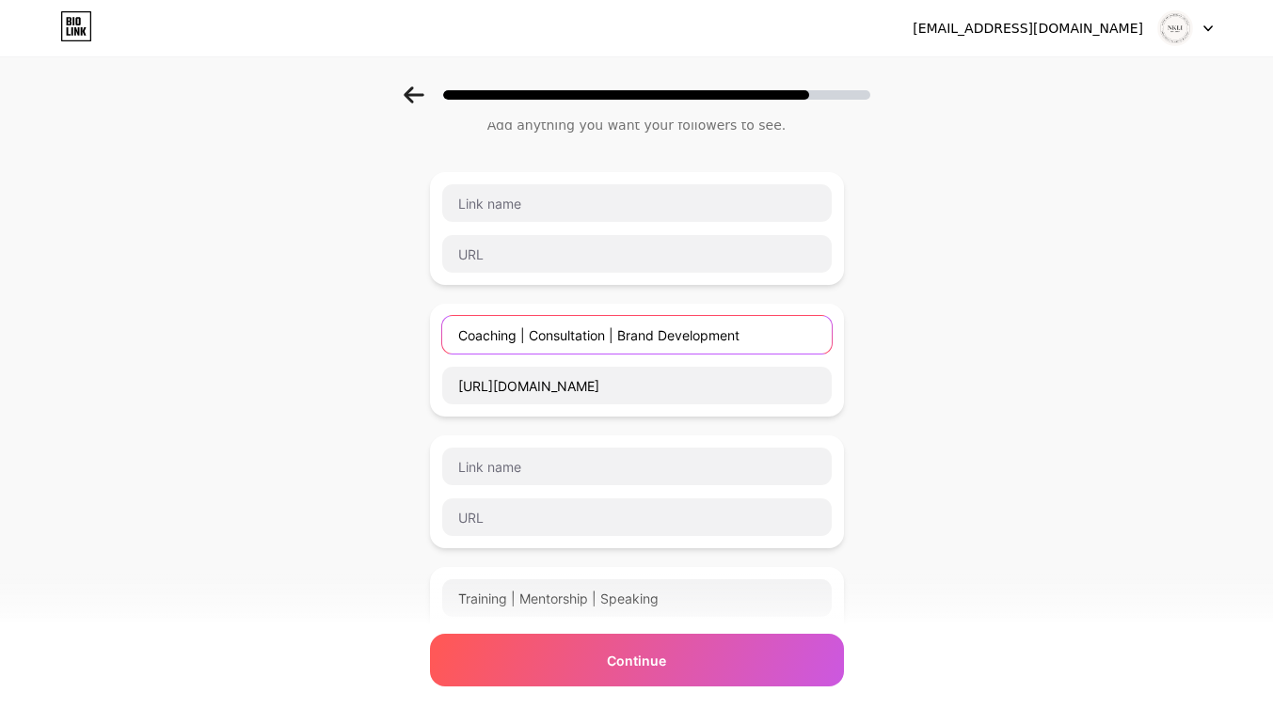
click at [578, 337] on input "Coaching | Consultation | Brand Development" at bounding box center [636, 335] width 389 height 38
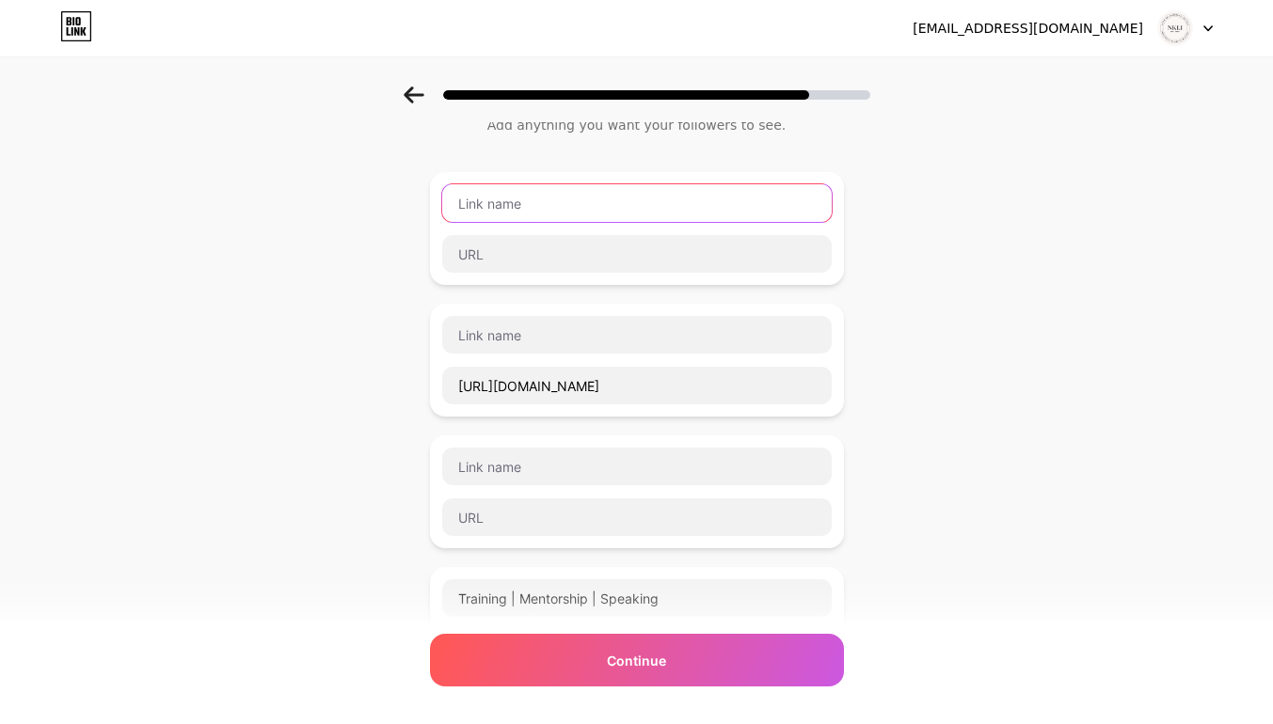
paste input "Coaching | Consultation | Brand Development"
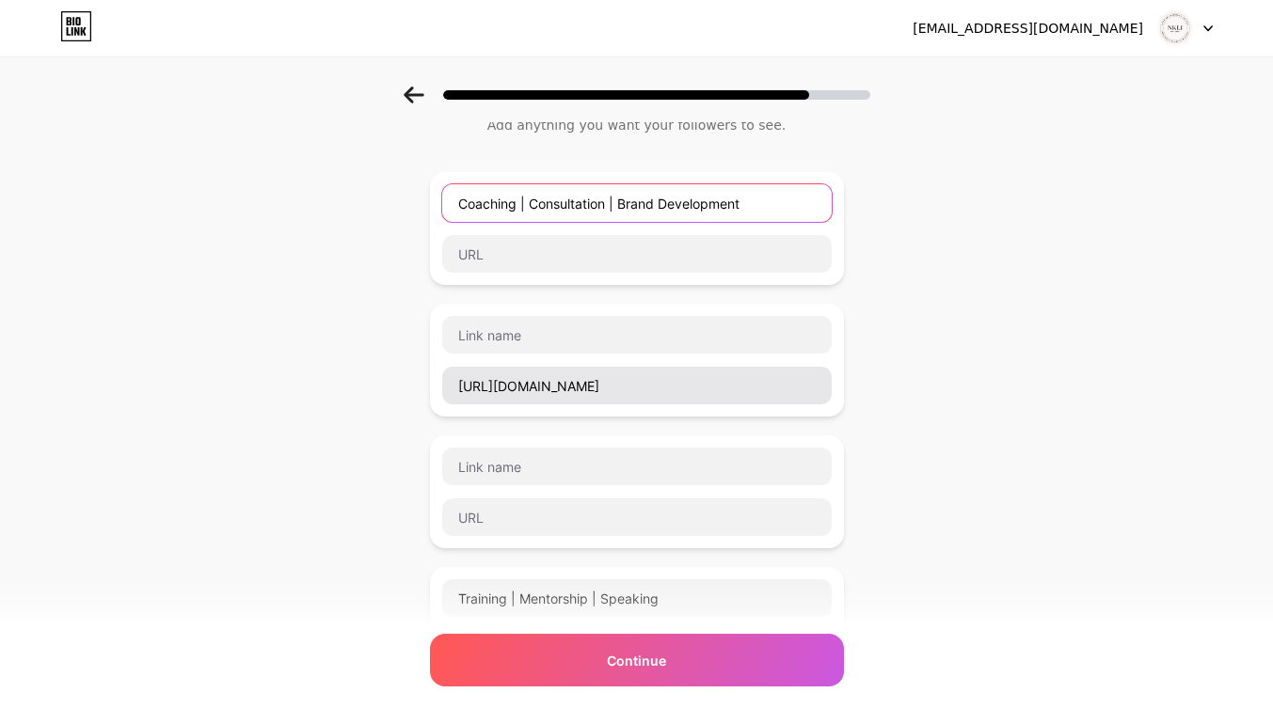
type input "Coaching | Consultation | Brand Development"
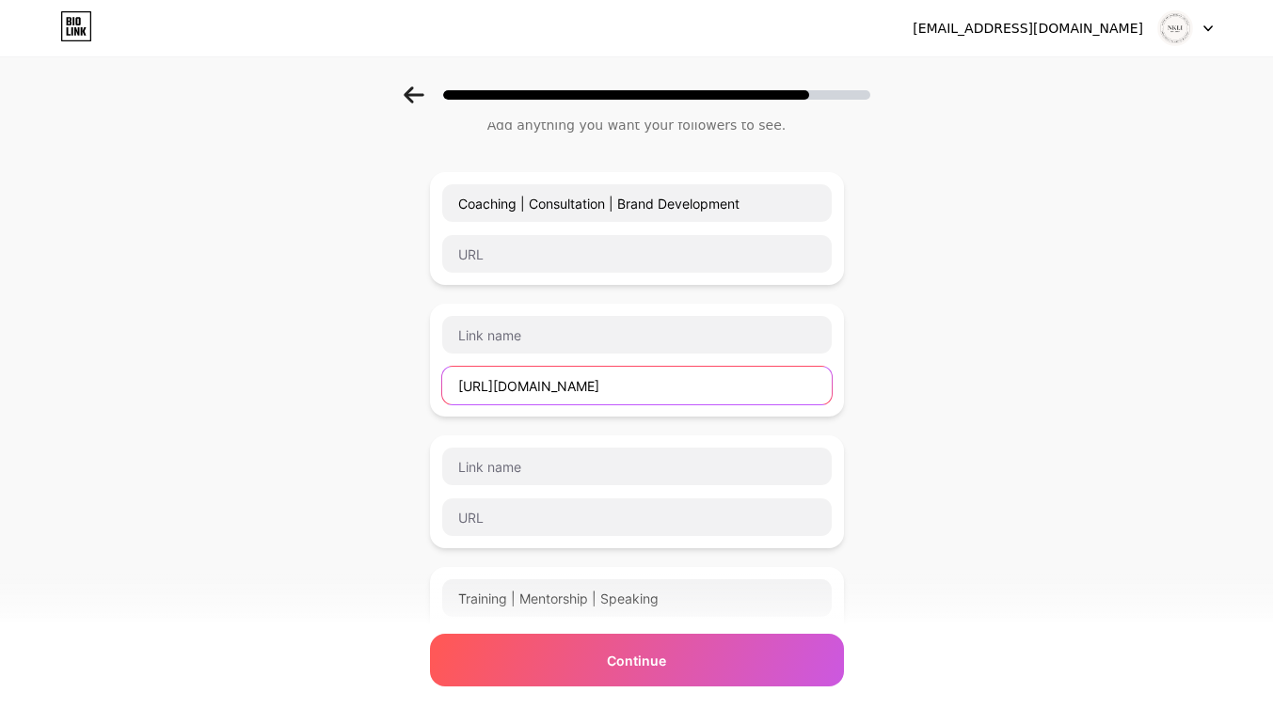
click at [570, 388] on input "[URL][DOMAIN_NAME]" at bounding box center [636, 386] width 389 height 38
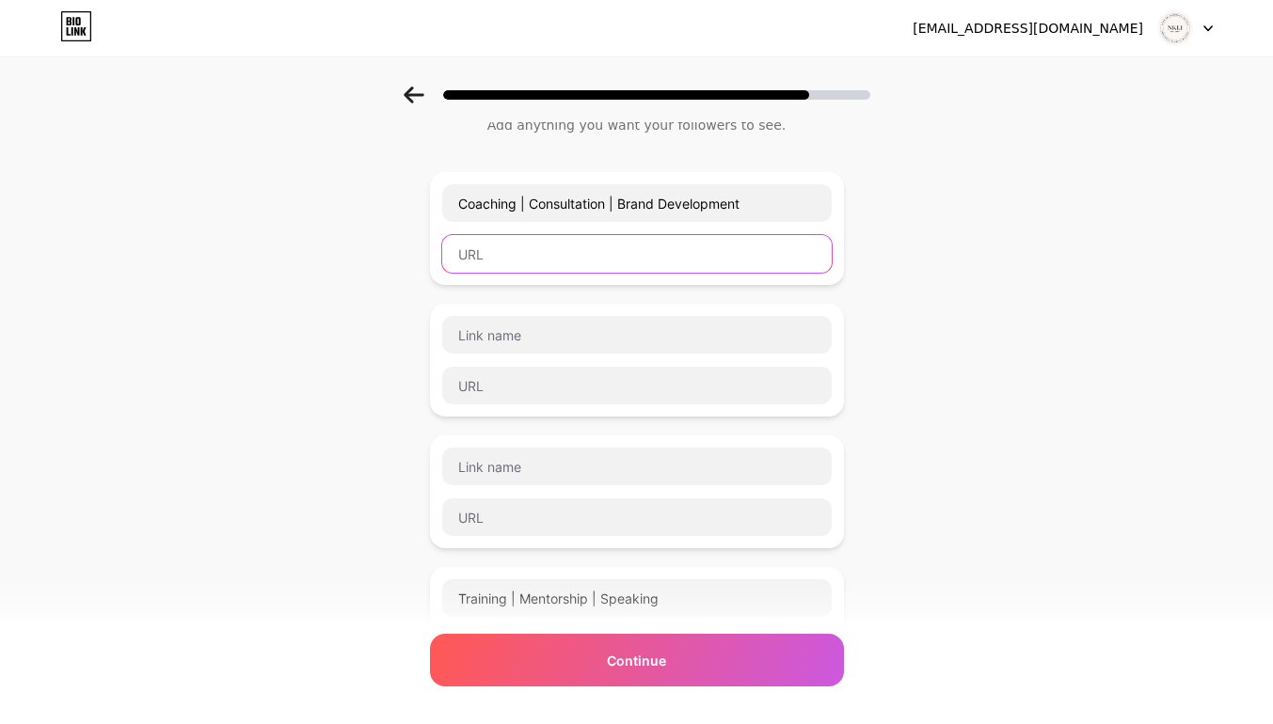
paste input "[URL][DOMAIN_NAME]"
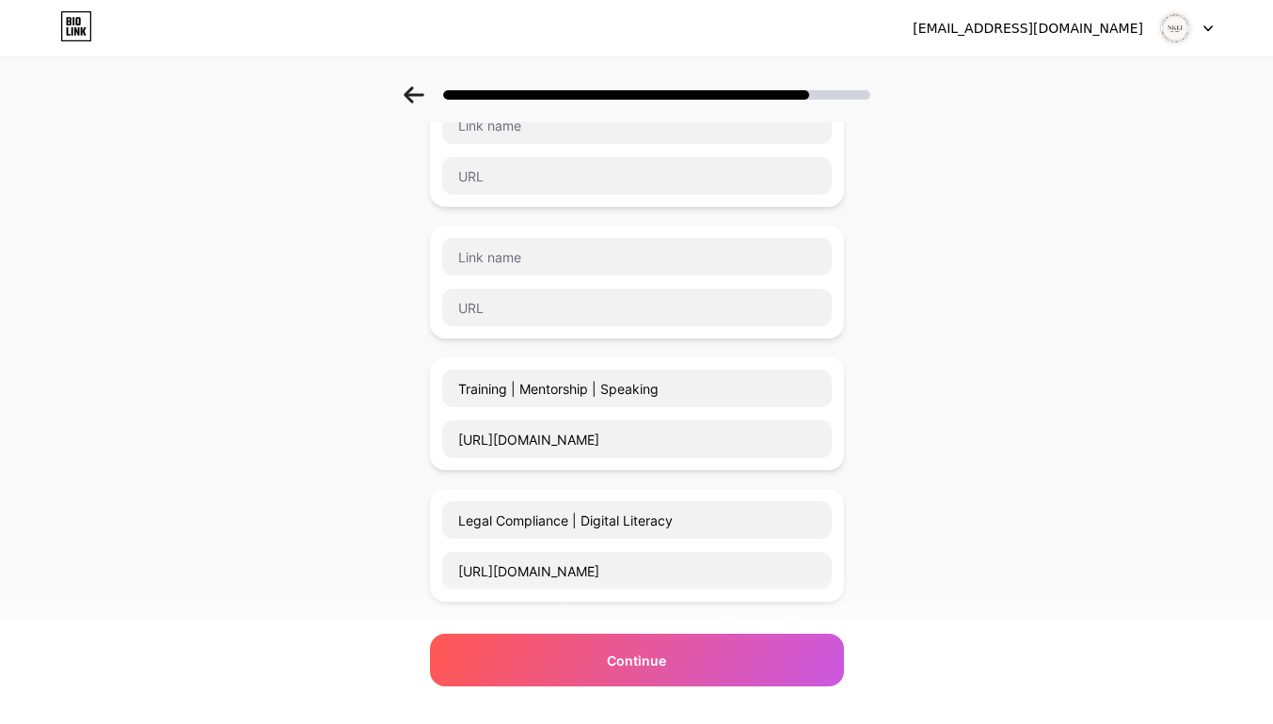
scroll to position [261, 0]
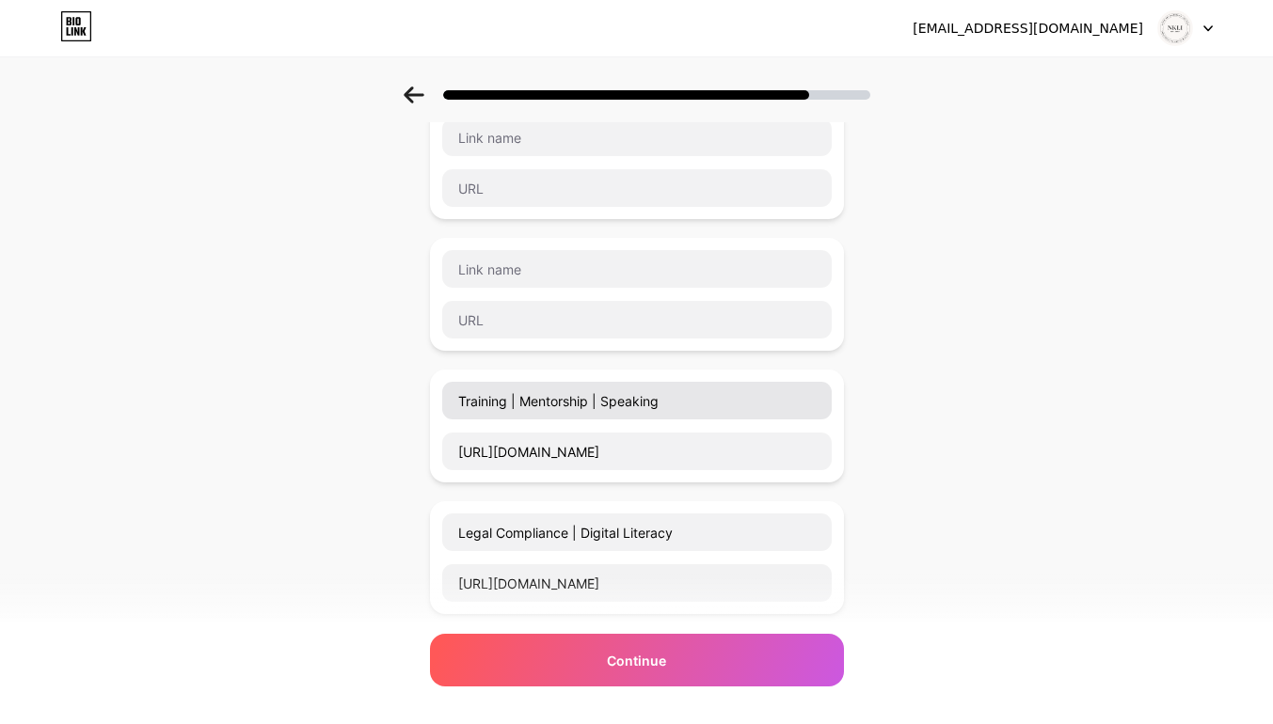
type input "[URL][DOMAIN_NAME]"
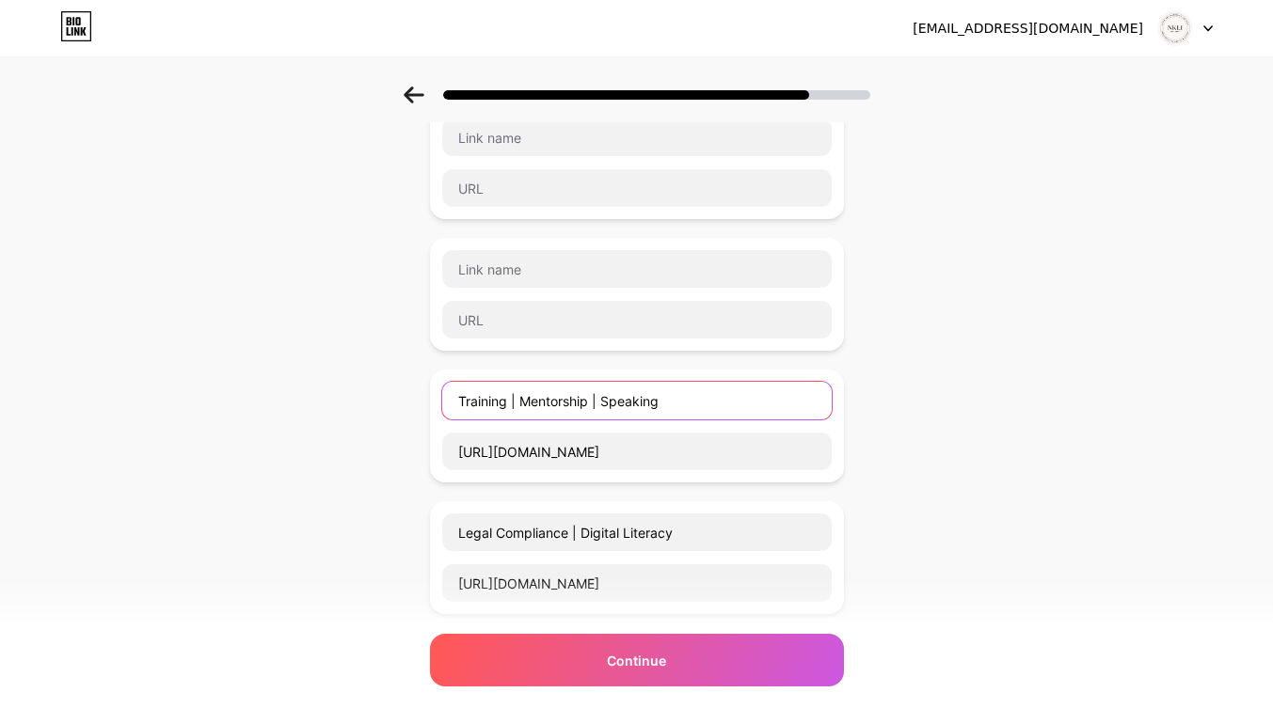
click at [588, 397] on input "Training | Mentorship | Speaking" at bounding box center [636, 401] width 389 height 38
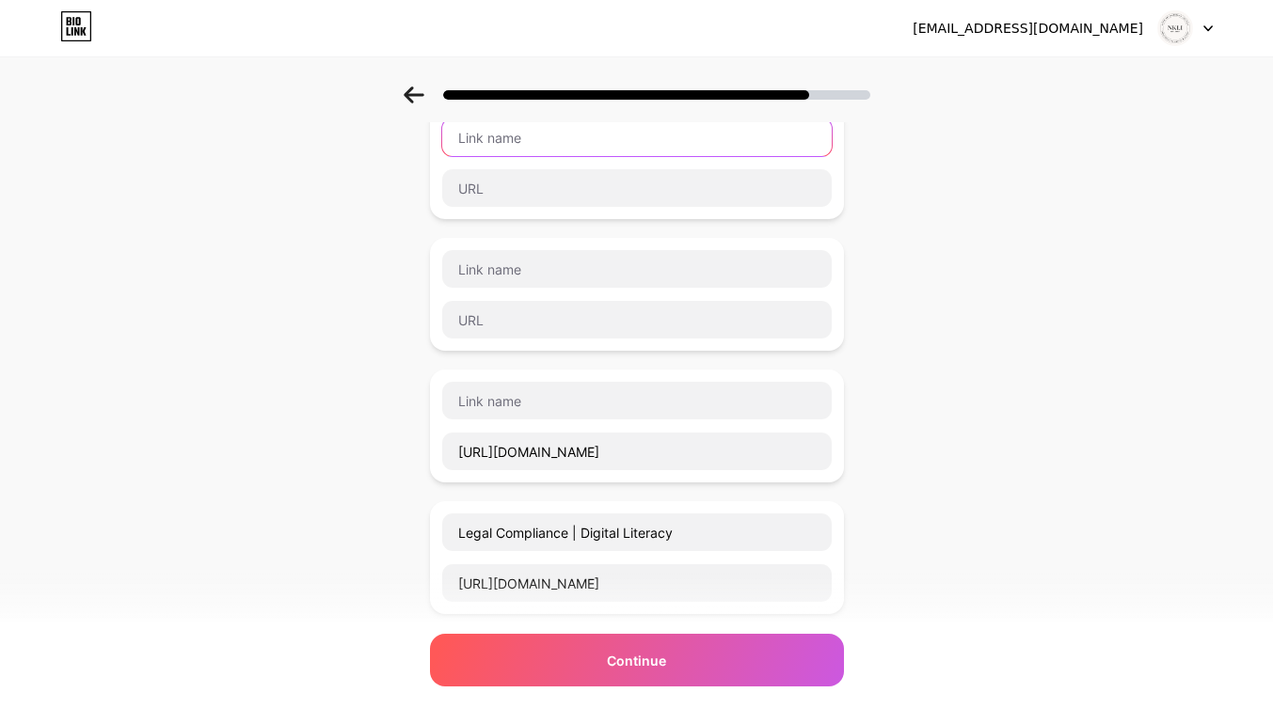
paste input "Training | Mentorship | Speaking"
type input "Training | Mentorship | Speaking"
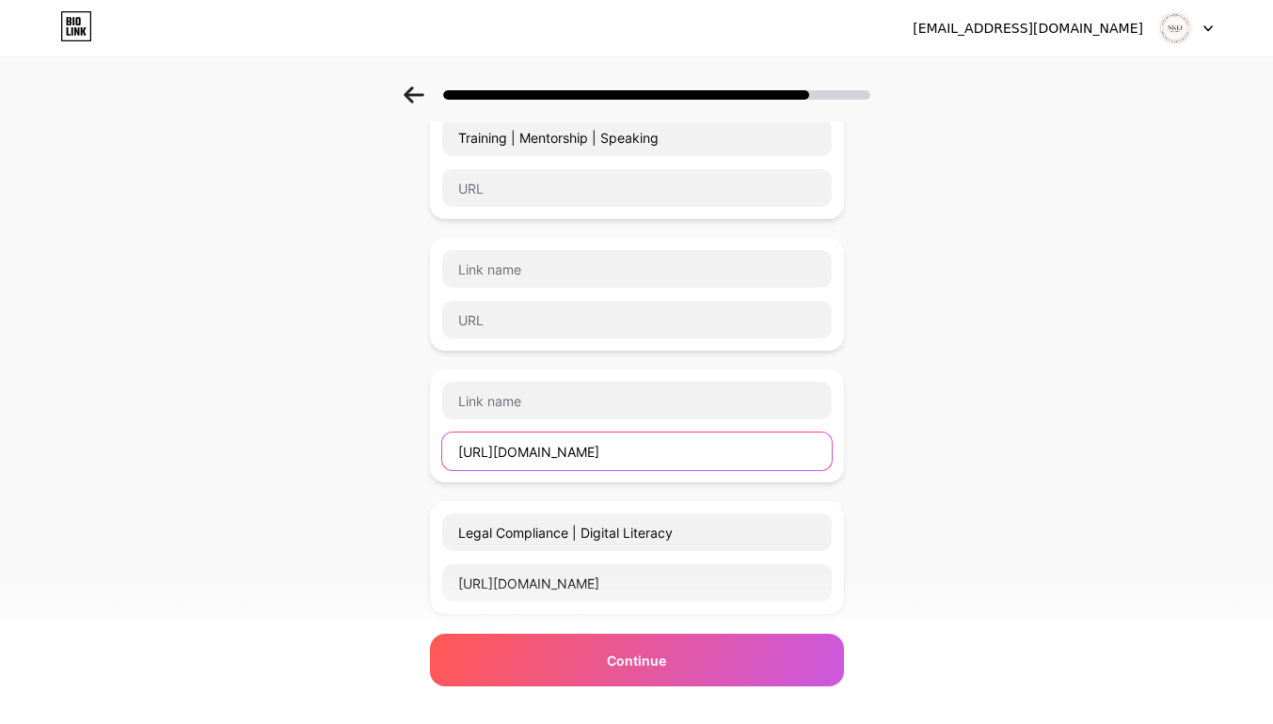
click at [521, 451] on input "[URL][DOMAIN_NAME]" at bounding box center [636, 452] width 389 height 38
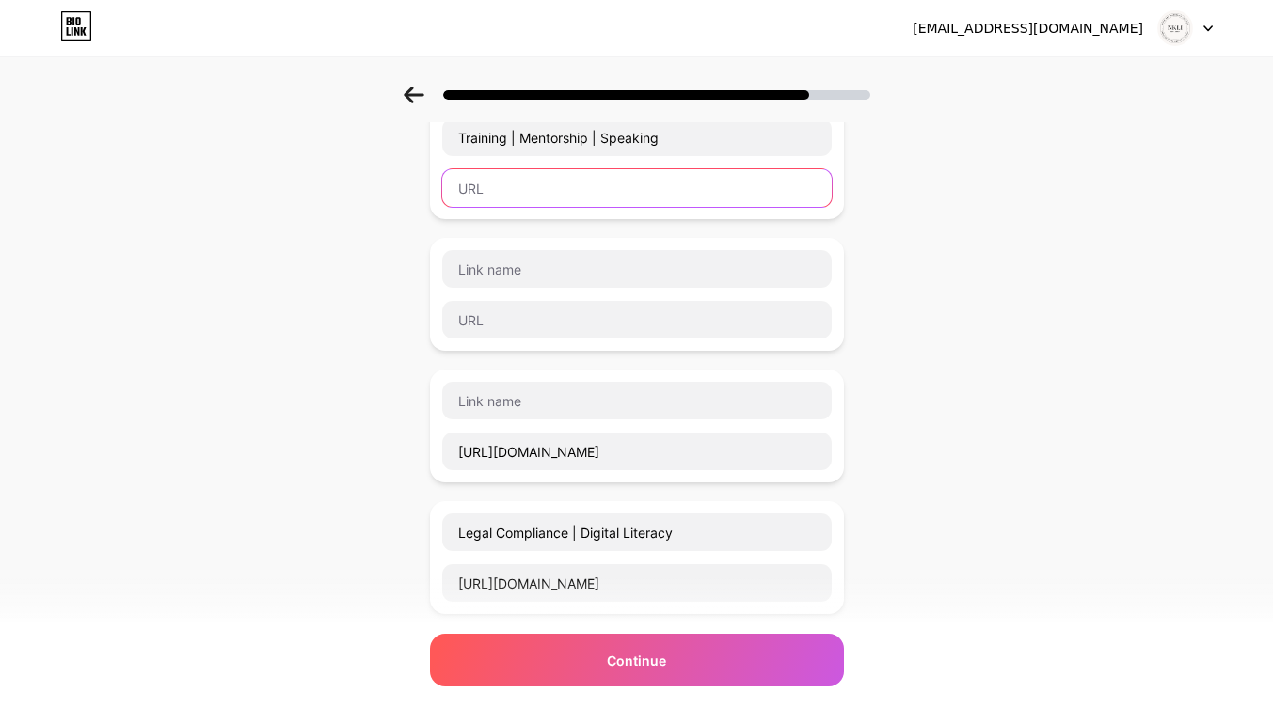
paste input "[URL][DOMAIN_NAME]"
type input "[URL][DOMAIN_NAME]"
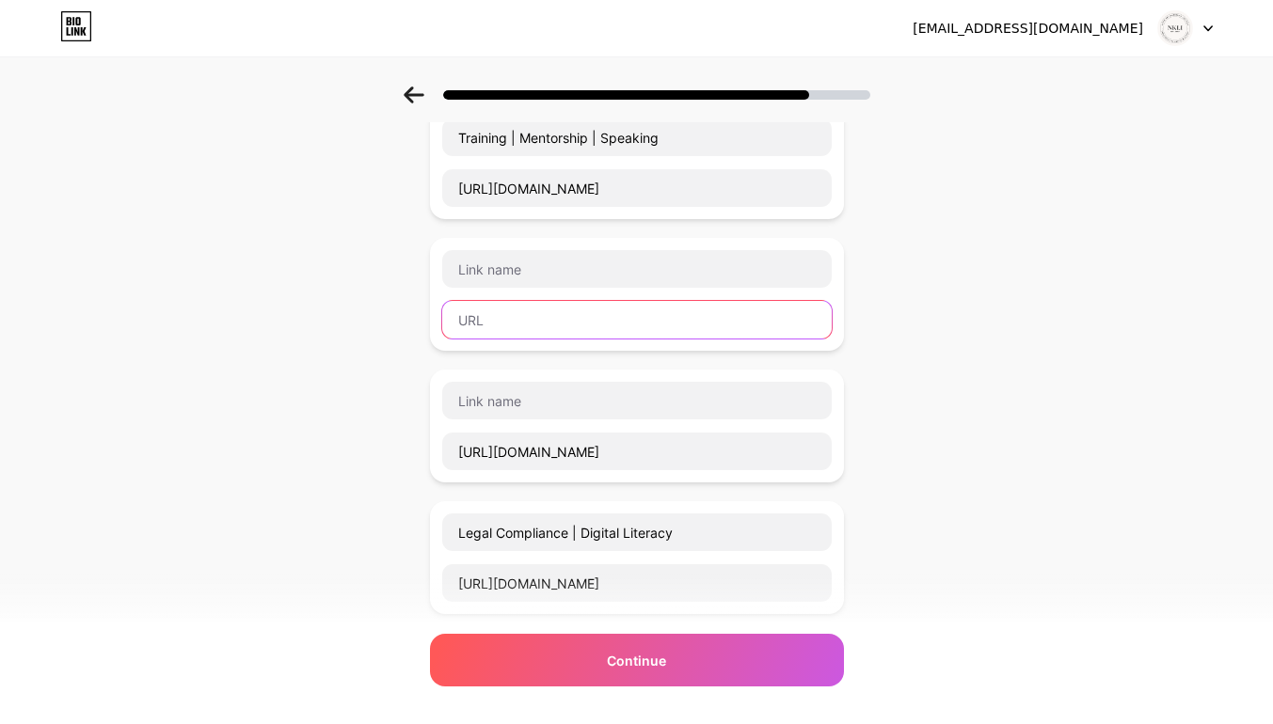
paste input "[URL][DOMAIN_NAME]"
type input "[URL][DOMAIN_NAME]"
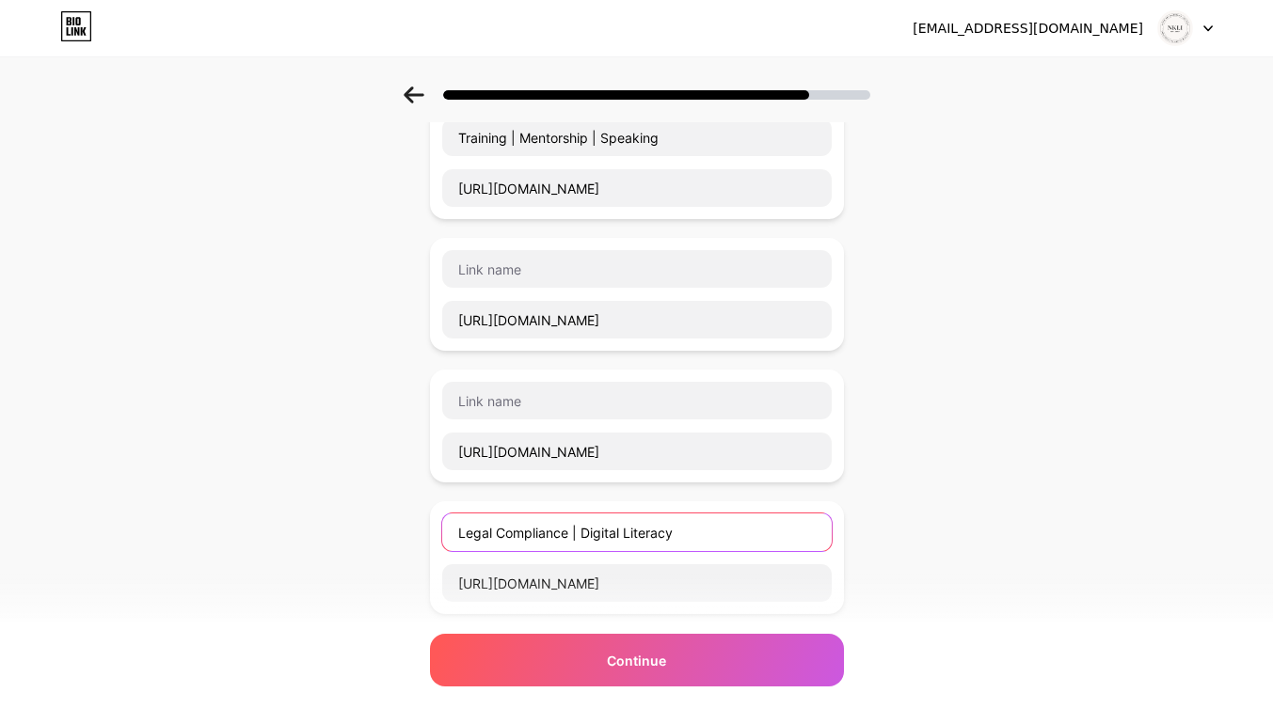
click at [557, 546] on input "Legal Compliance | Digital Literacy" at bounding box center [636, 533] width 389 height 38
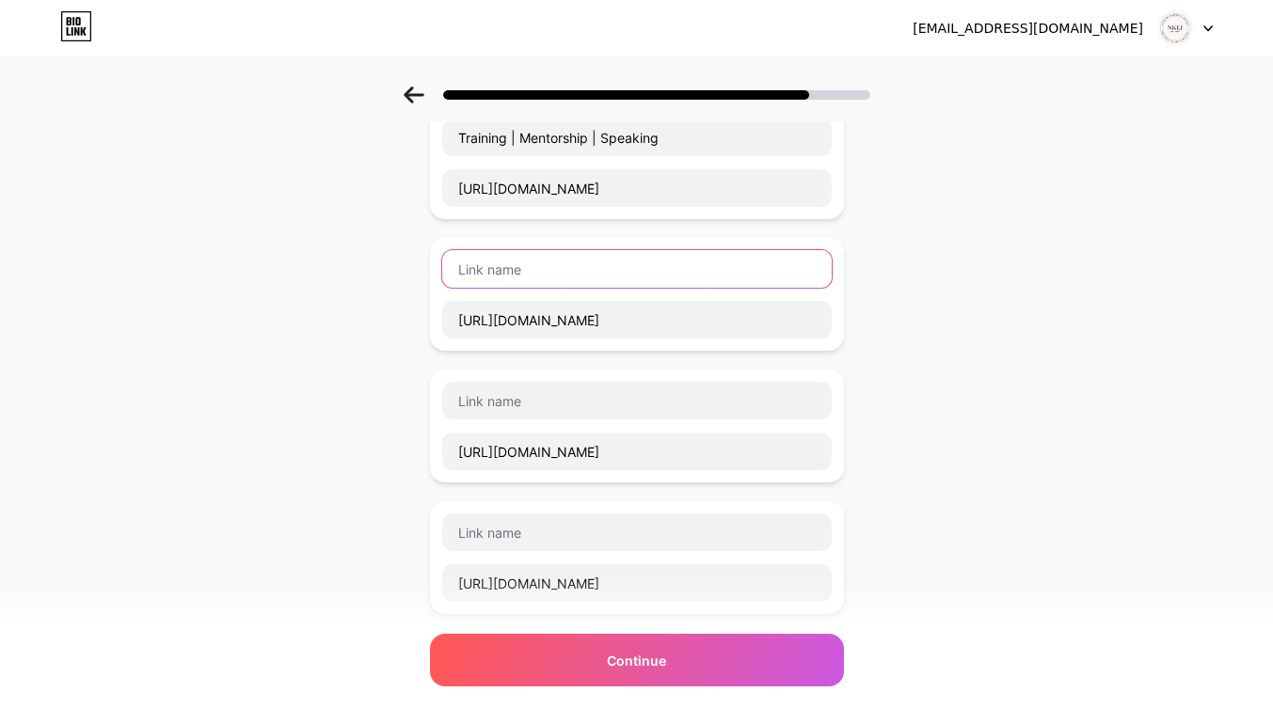
click at [486, 272] on input "text" at bounding box center [636, 269] width 389 height 38
paste input "Legal Compliance | Digital Literacy"
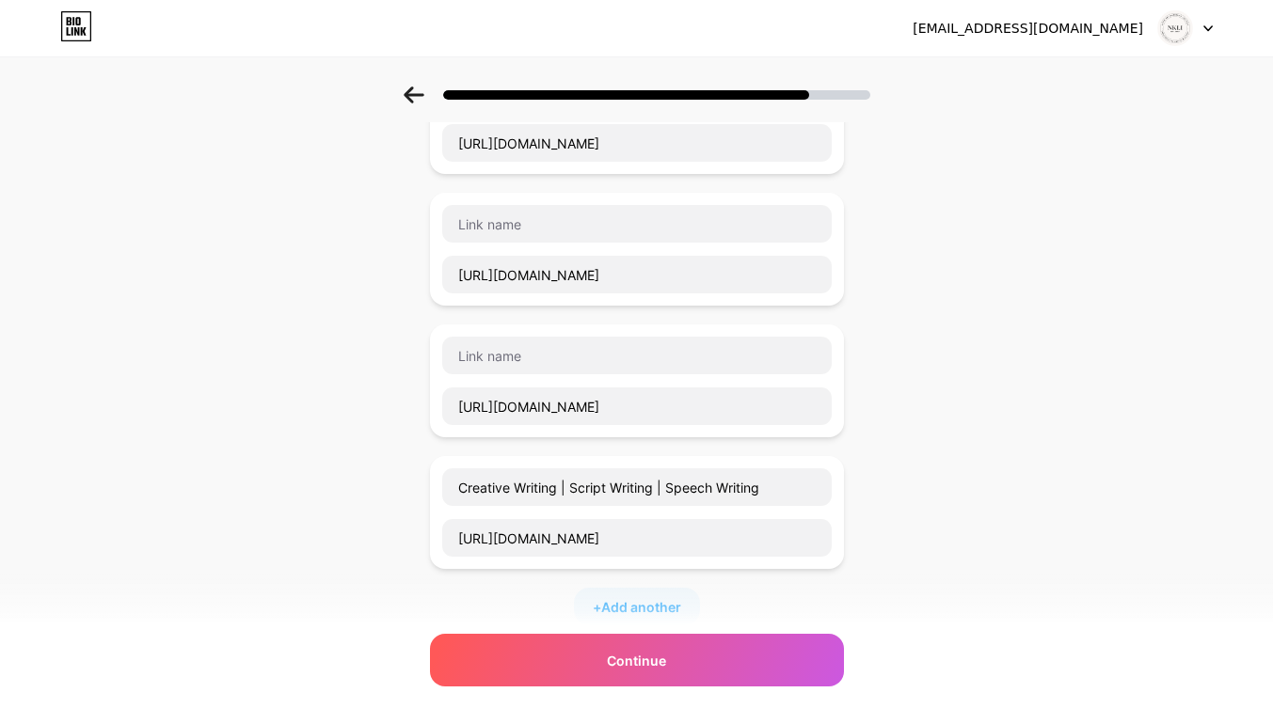
scroll to position [438, 0]
type input "Legal Compliance | Digital Literacy"
click at [669, 483] on input "Creative Writing | Script Writing | Speech Writing" at bounding box center [636, 486] width 389 height 38
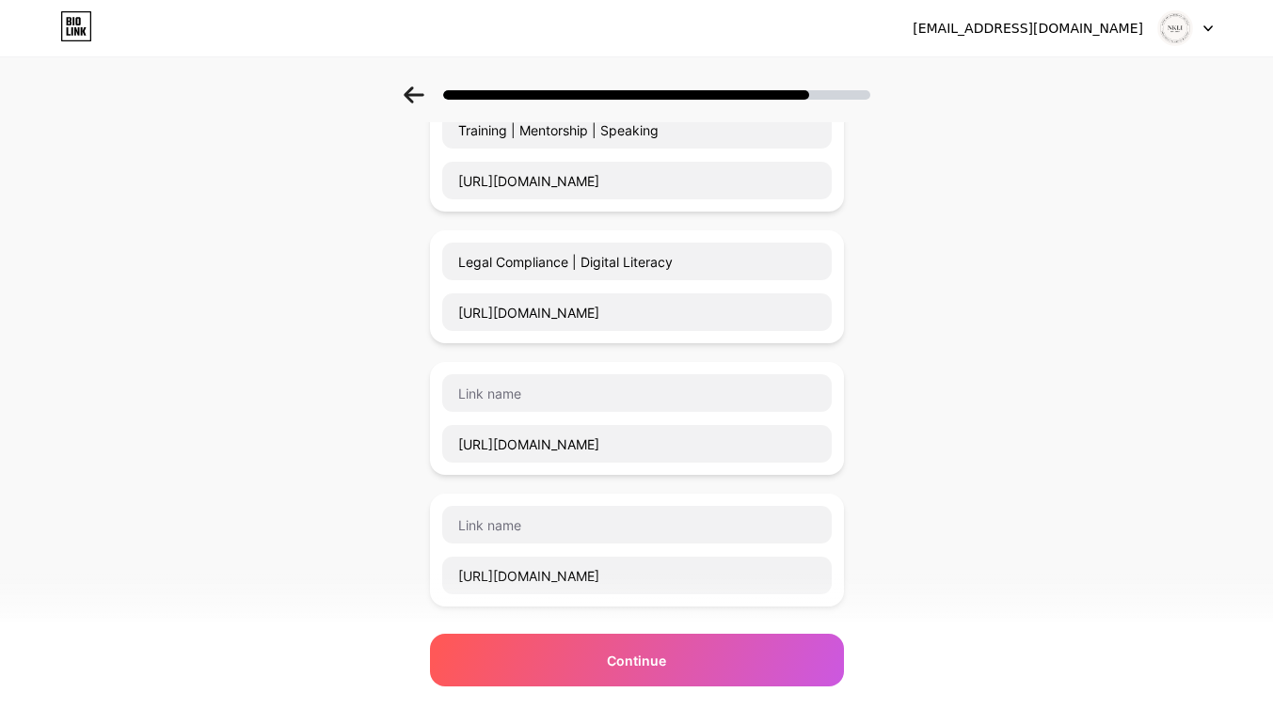
scroll to position [214, 0]
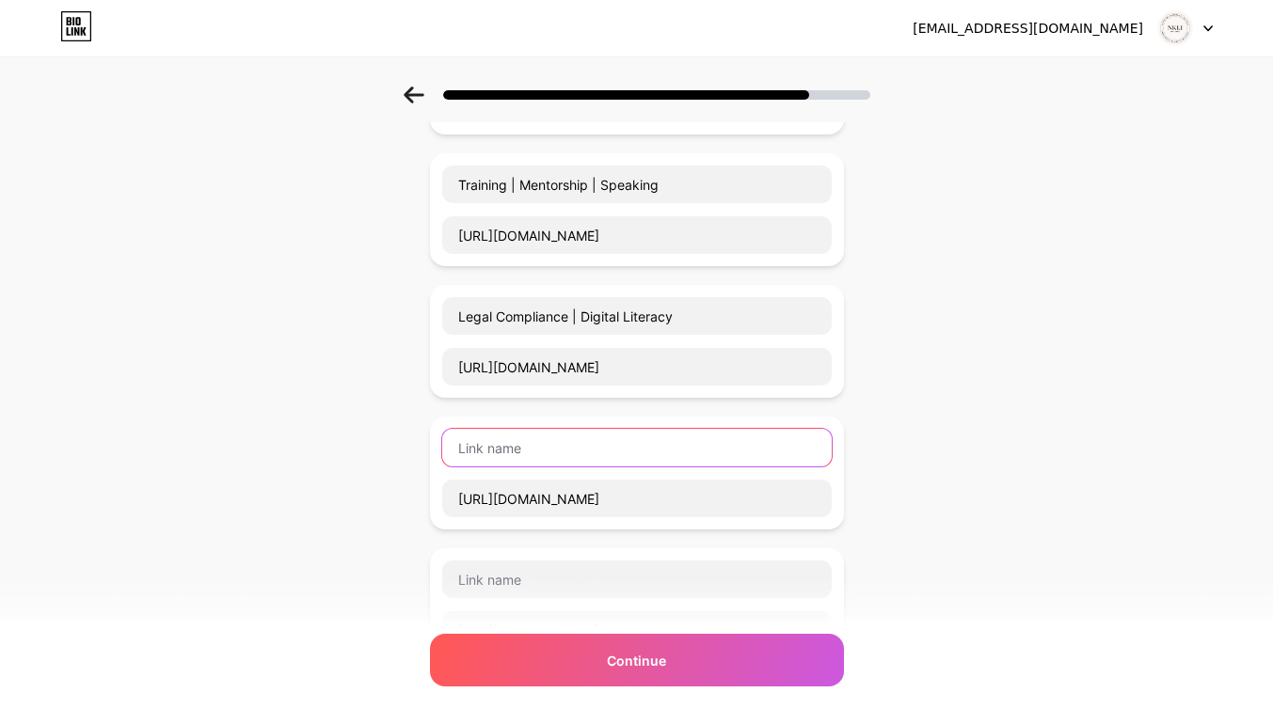
paste input "Creative Writing | Script Writing | Speech Writing"
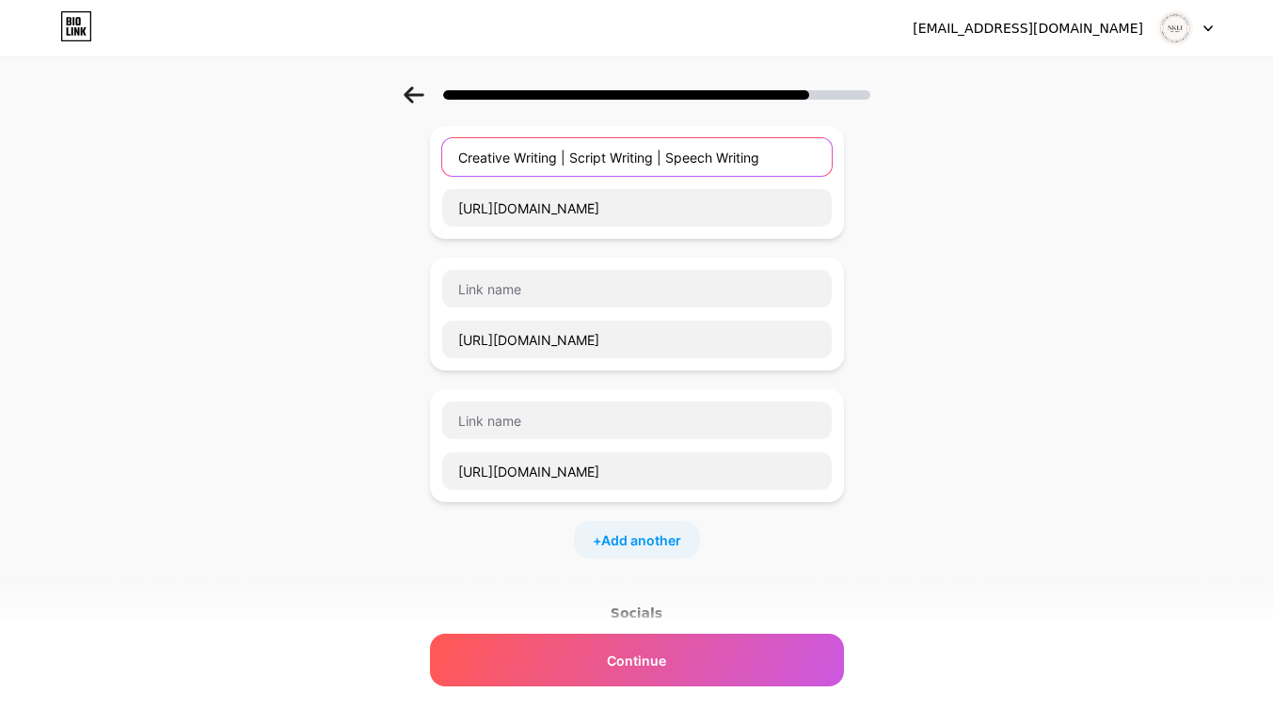
scroll to position [515, 0]
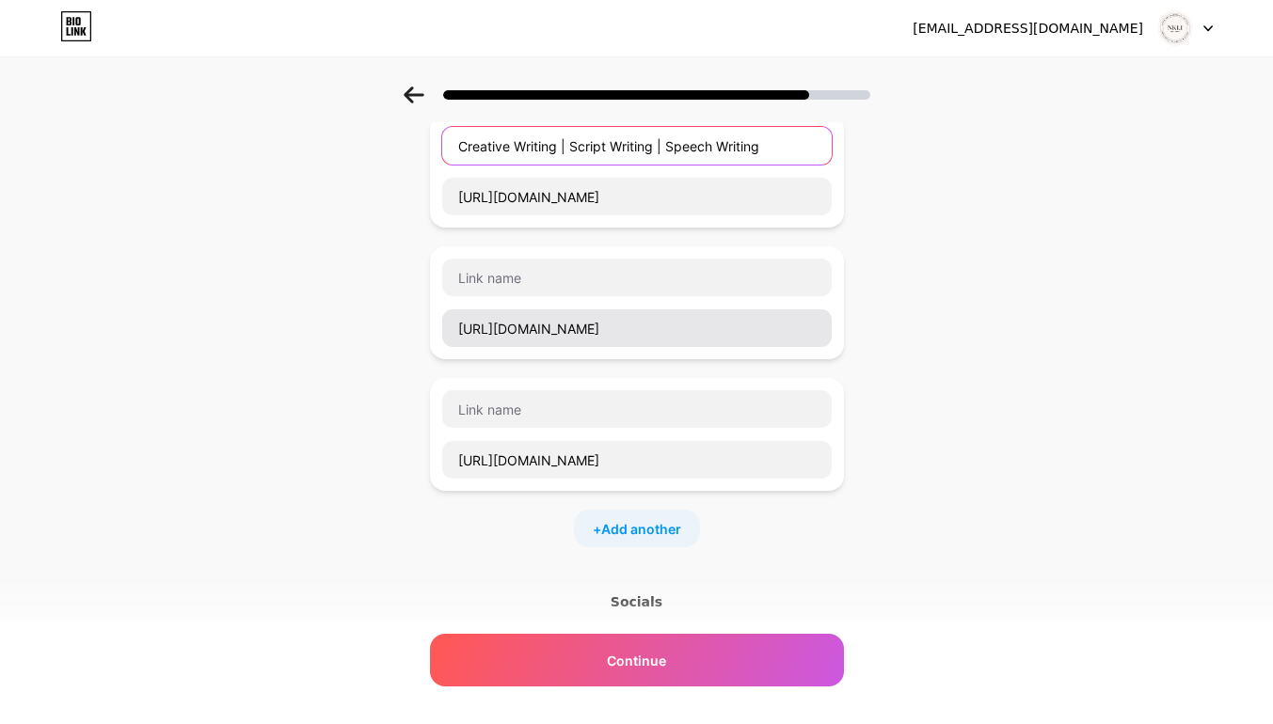
type input "Creative Writing | Script Writing | Speech Writing"
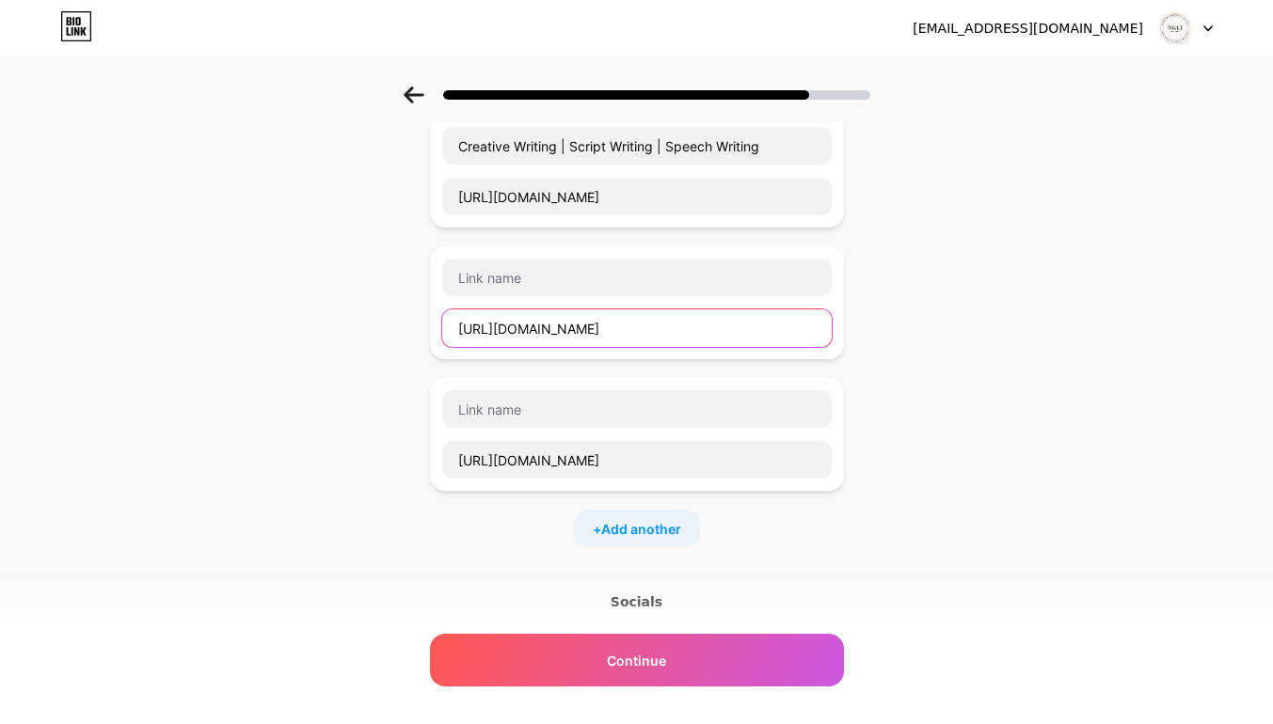
click at [795, 325] on input "[URL][DOMAIN_NAME]" at bounding box center [636, 328] width 389 height 38
type input "h"
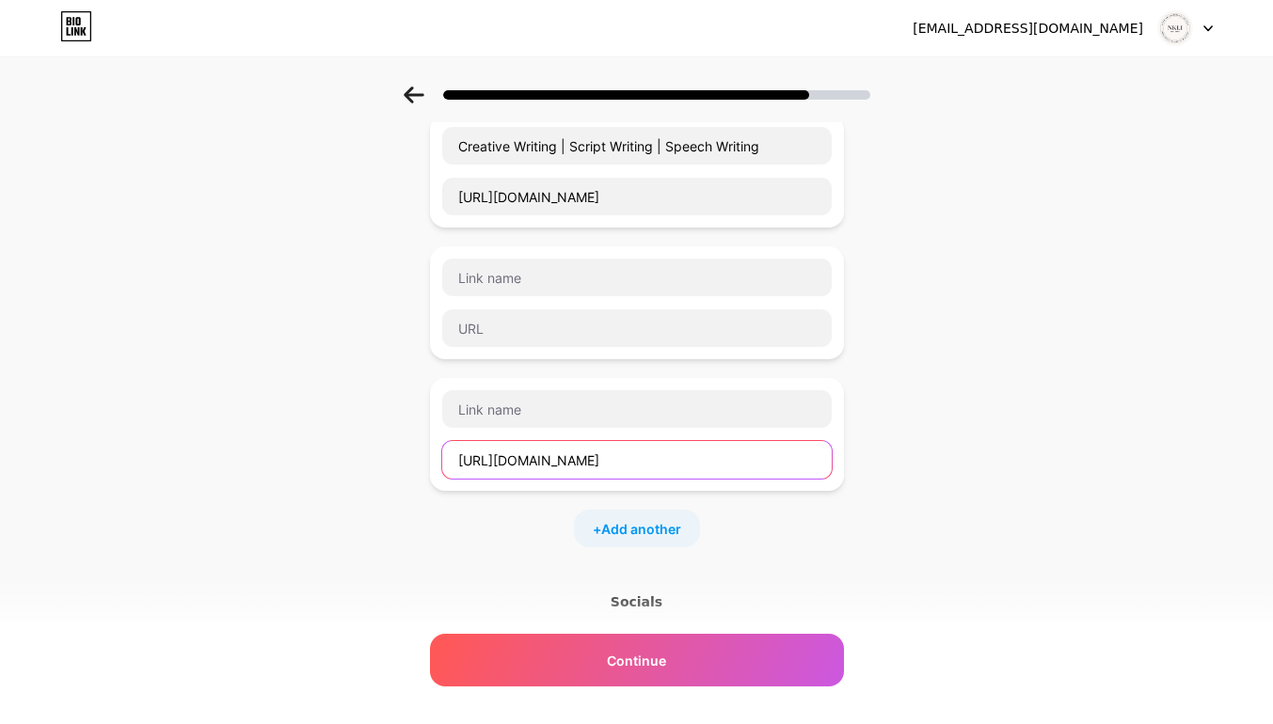
click at [784, 460] on input "[URL][DOMAIN_NAME]" at bounding box center [636, 460] width 389 height 38
type input "h"
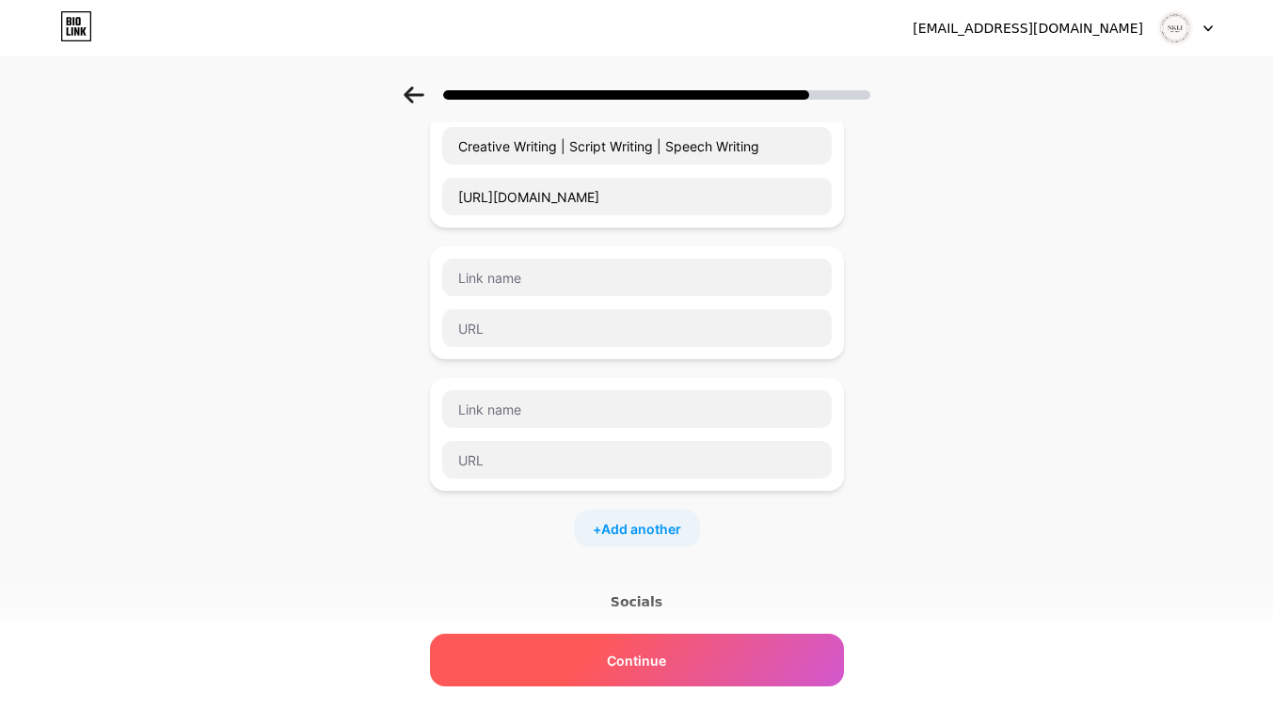
click at [715, 653] on div "Continue" at bounding box center [637, 660] width 414 height 53
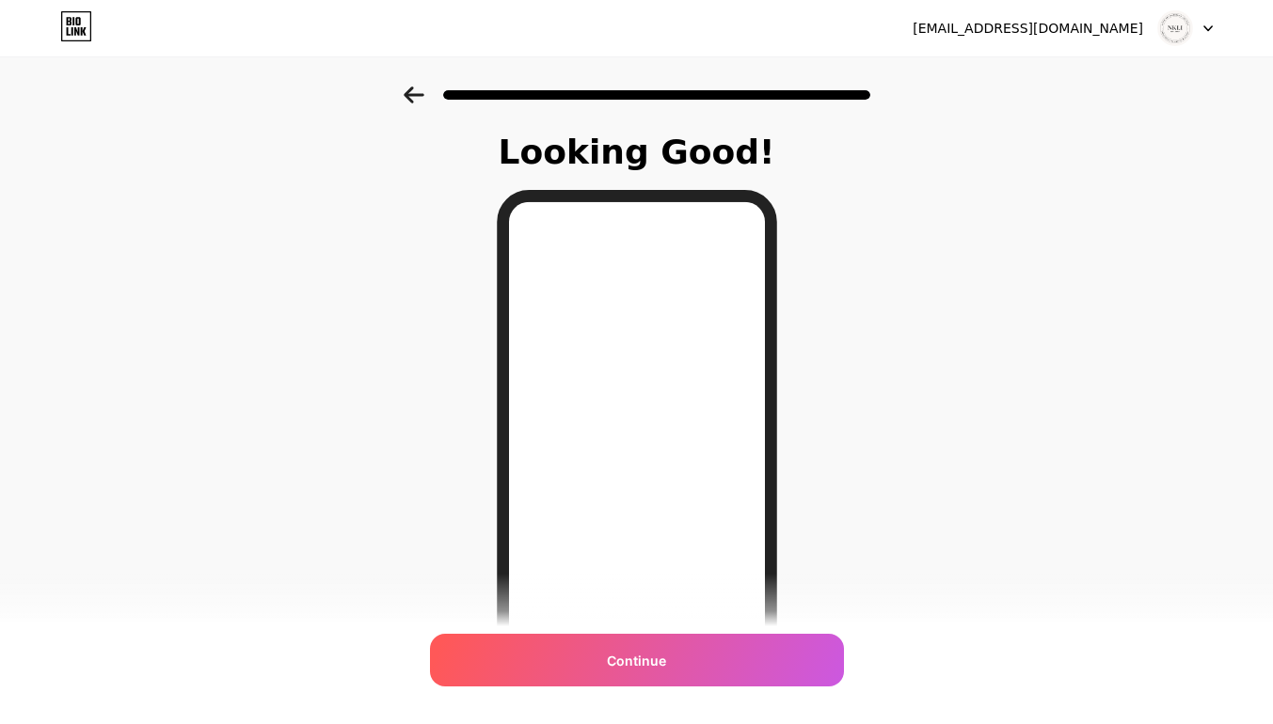
click at [423, 94] on icon at bounding box center [414, 95] width 20 height 17
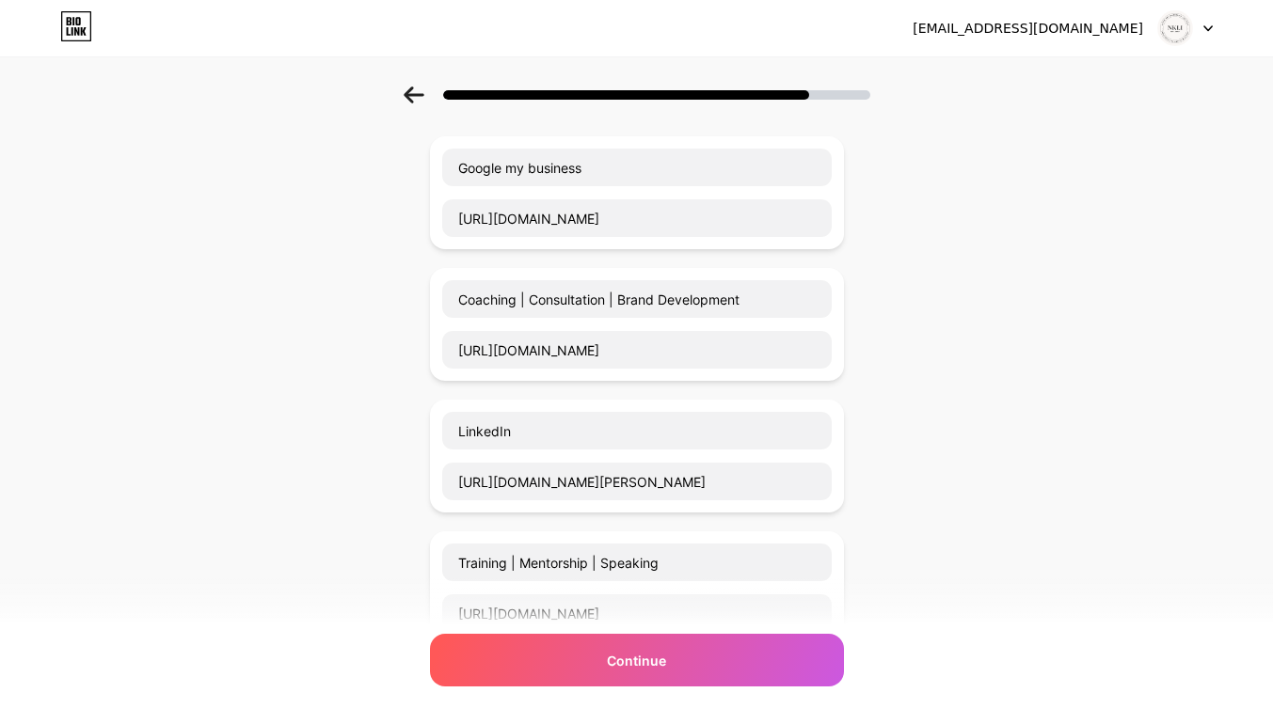
scroll to position [101, 0]
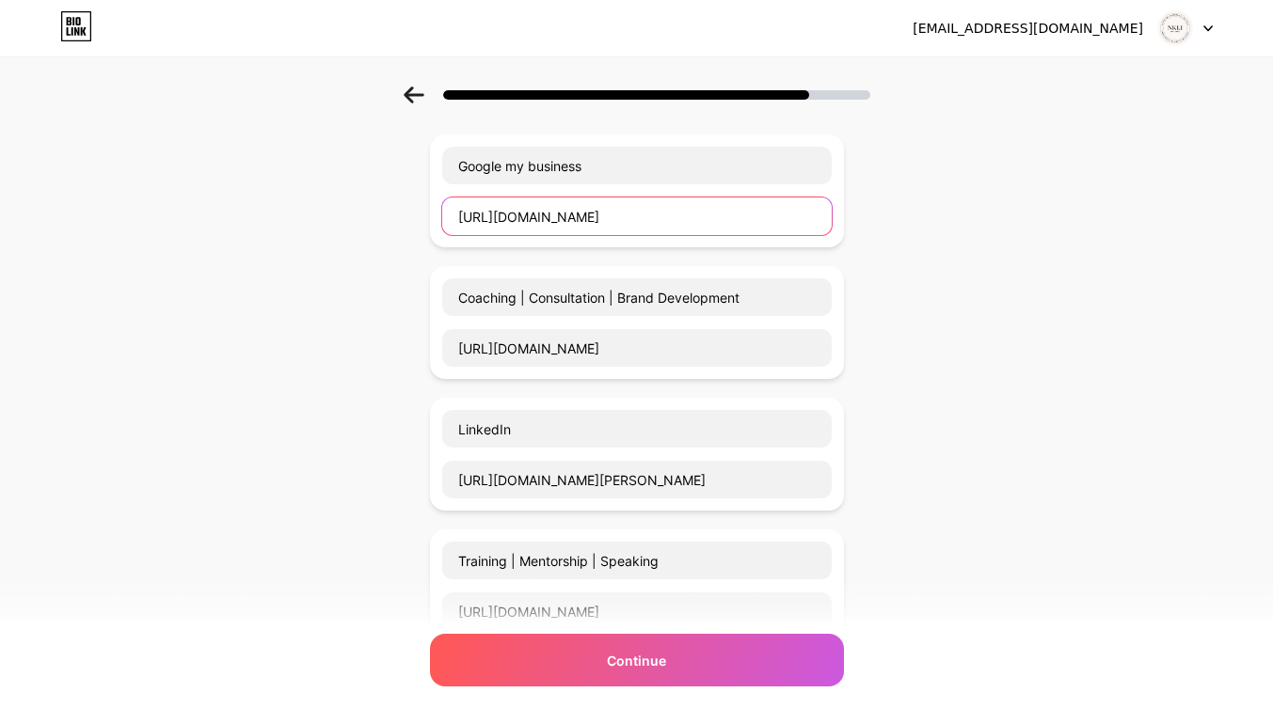
click at [762, 213] on input "[URL][DOMAIN_NAME]" at bounding box center [636, 217] width 389 height 38
type input "h"
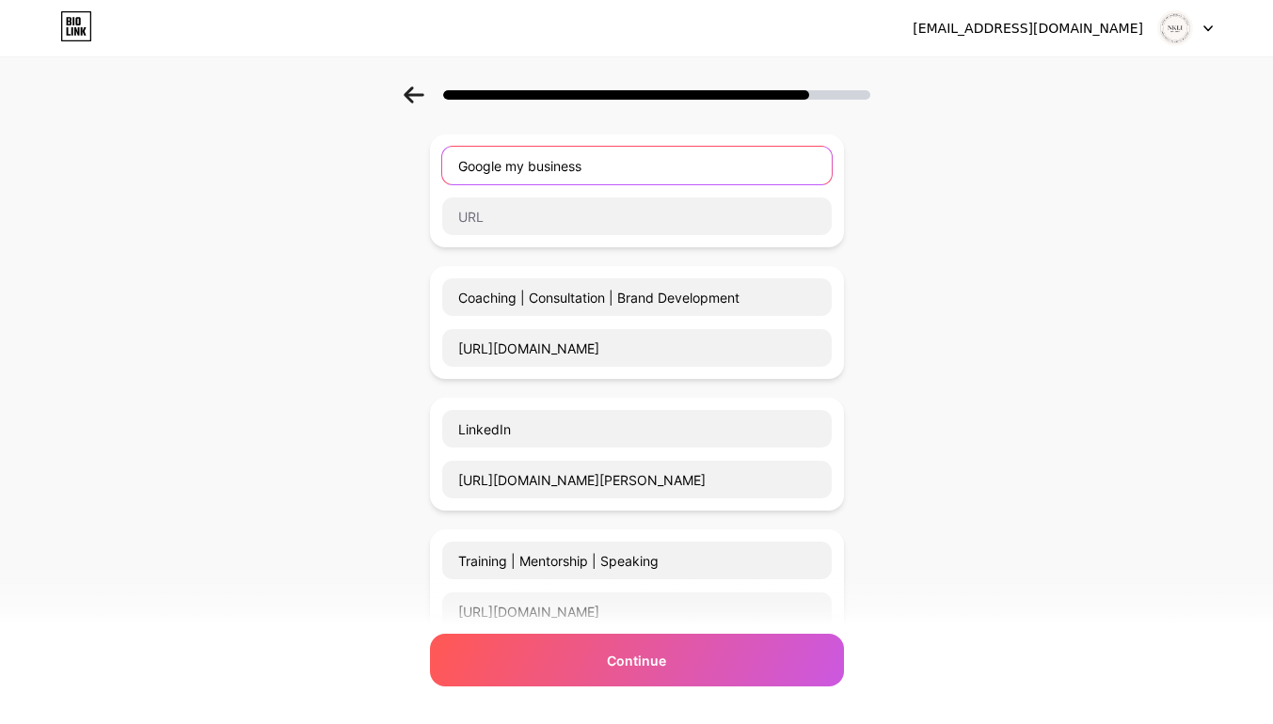
click at [605, 168] on input "Google my business" at bounding box center [636, 166] width 389 height 38
type input "G"
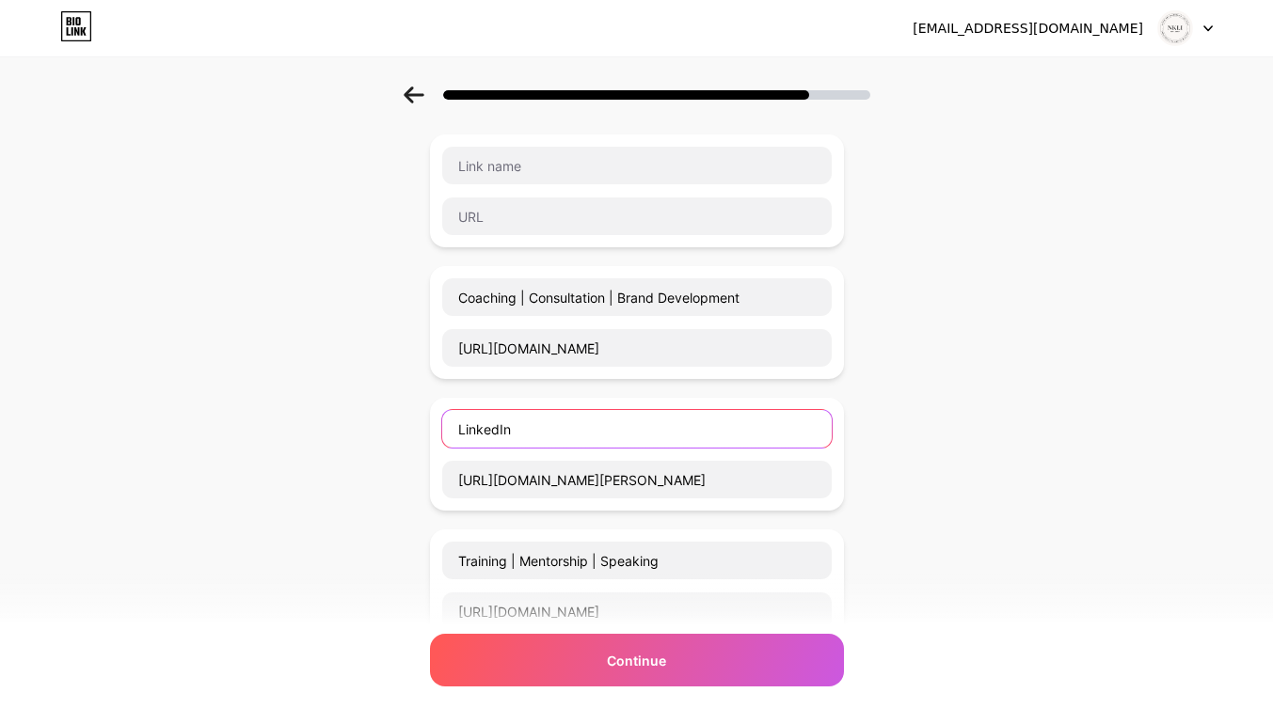
click at [743, 426] on input "LinkedIn" at bounding box center [636, 429] width 389 height 38
type input "L"
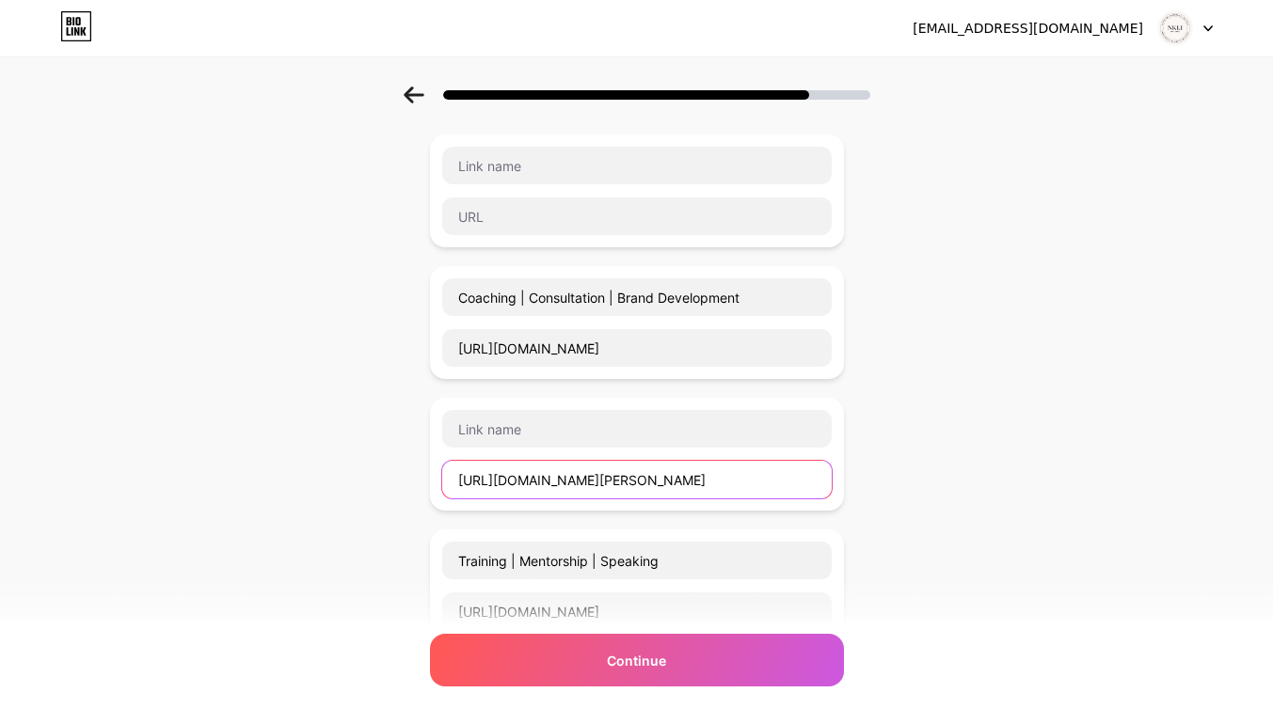
click at [816, 483] on input "[URL][DOMAIN_NAME][PERSON_NAME]" at bounding box center [636, 480] width 389 height 38
click at [816, 479] on input "[URL]" at bounding box center [636, 480] width 389 height 38
click at [778, 483] on input "[URL]=ke" at bounding box center [636, 480] width 389 height 38
type input "h"
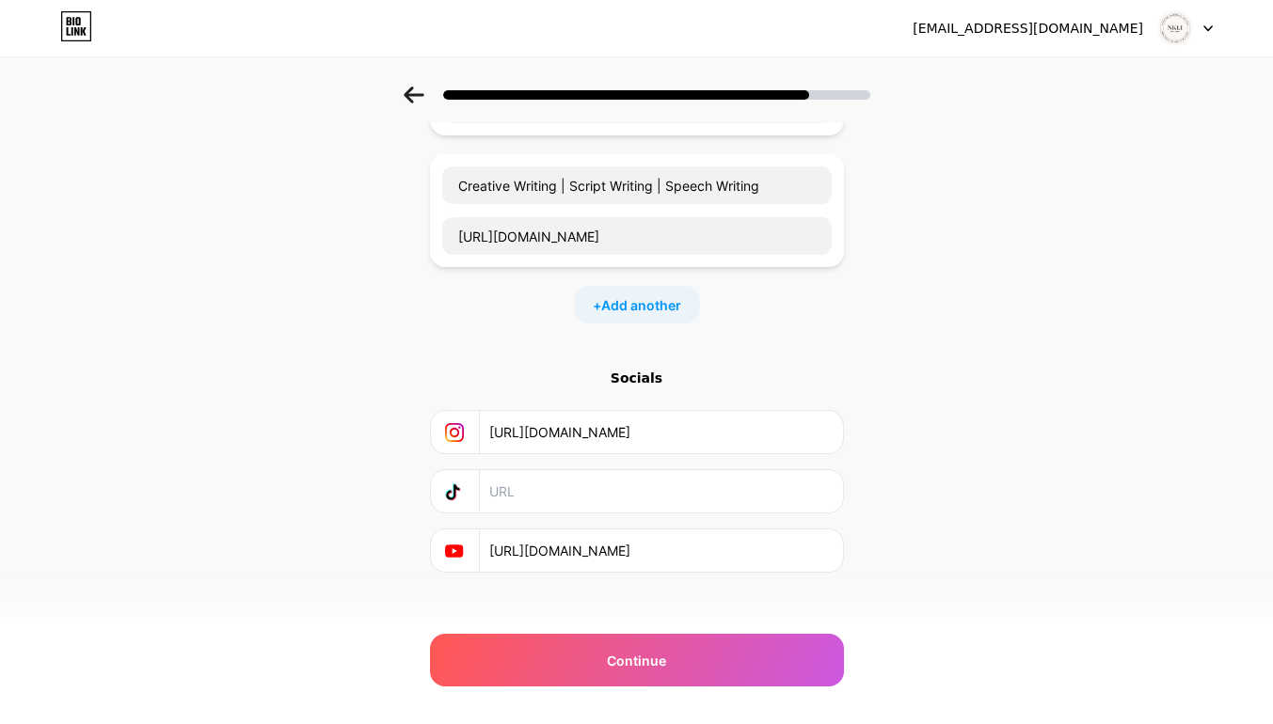
scroll to position [757, 0]
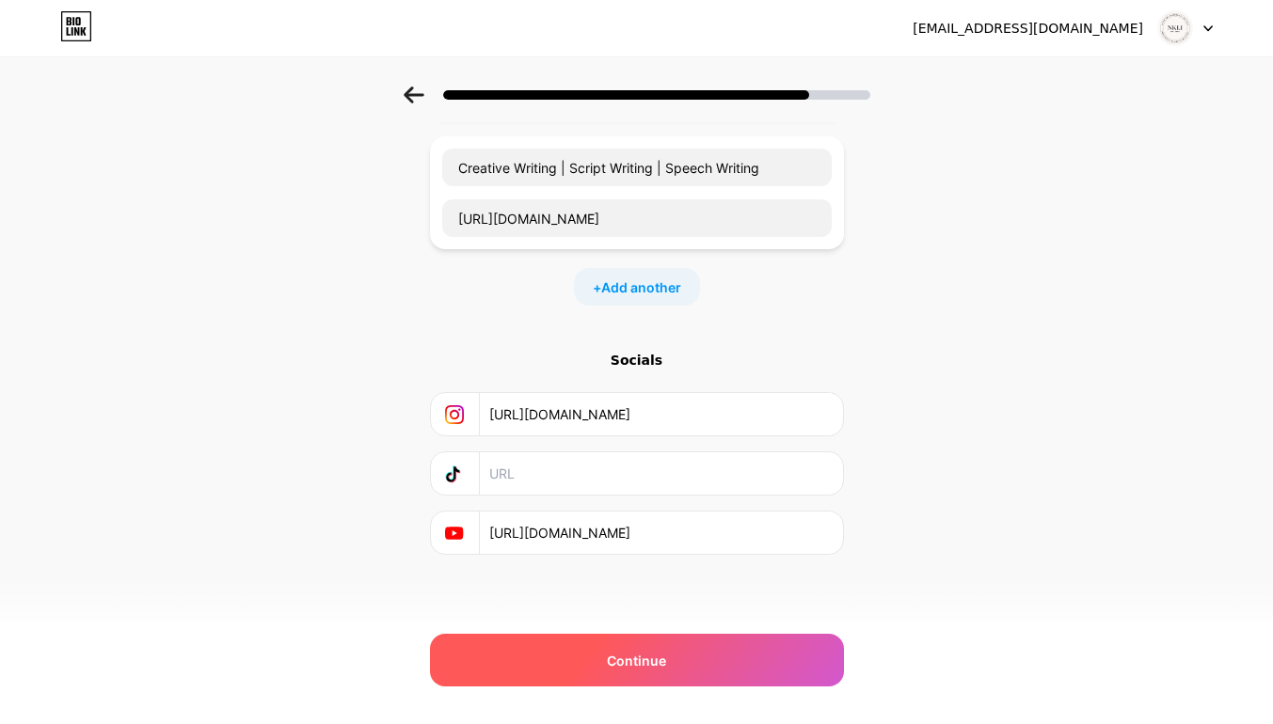
click at [666, 656] on span "Continue" at bounding box center [636, 661] width 59 height 20
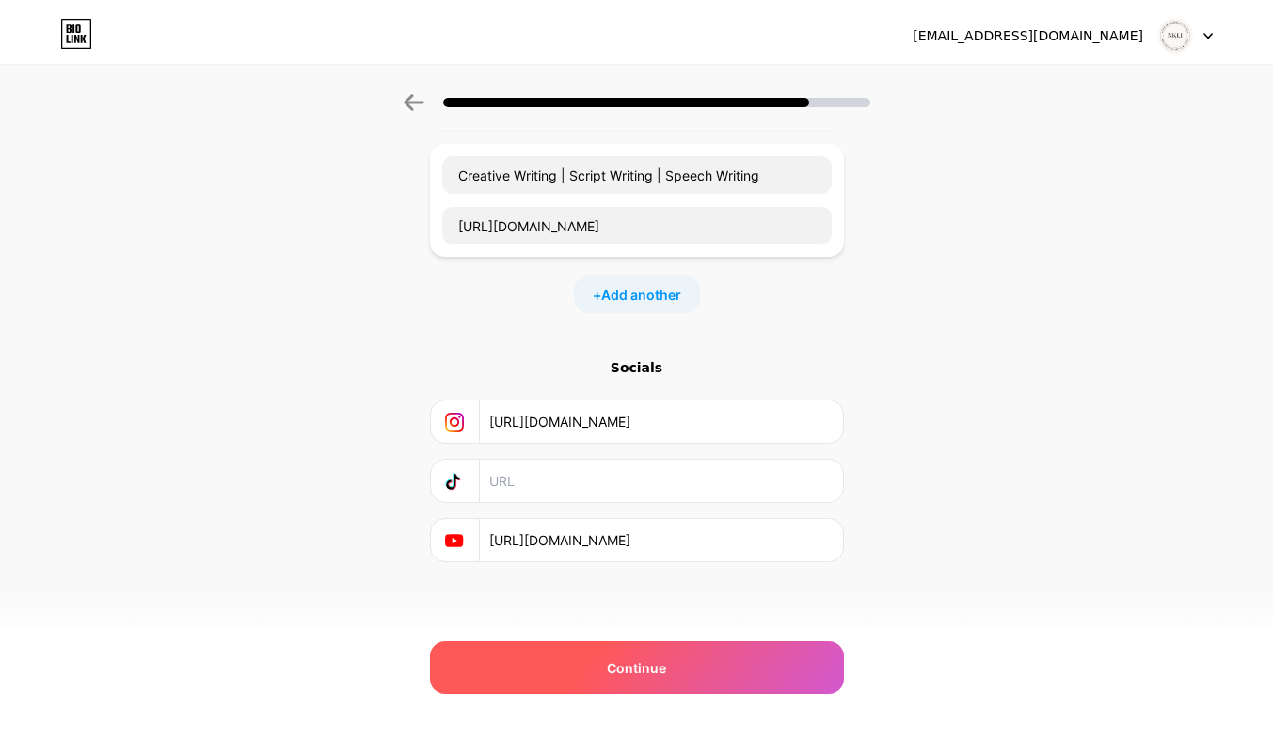
scroll to position [0, 0]
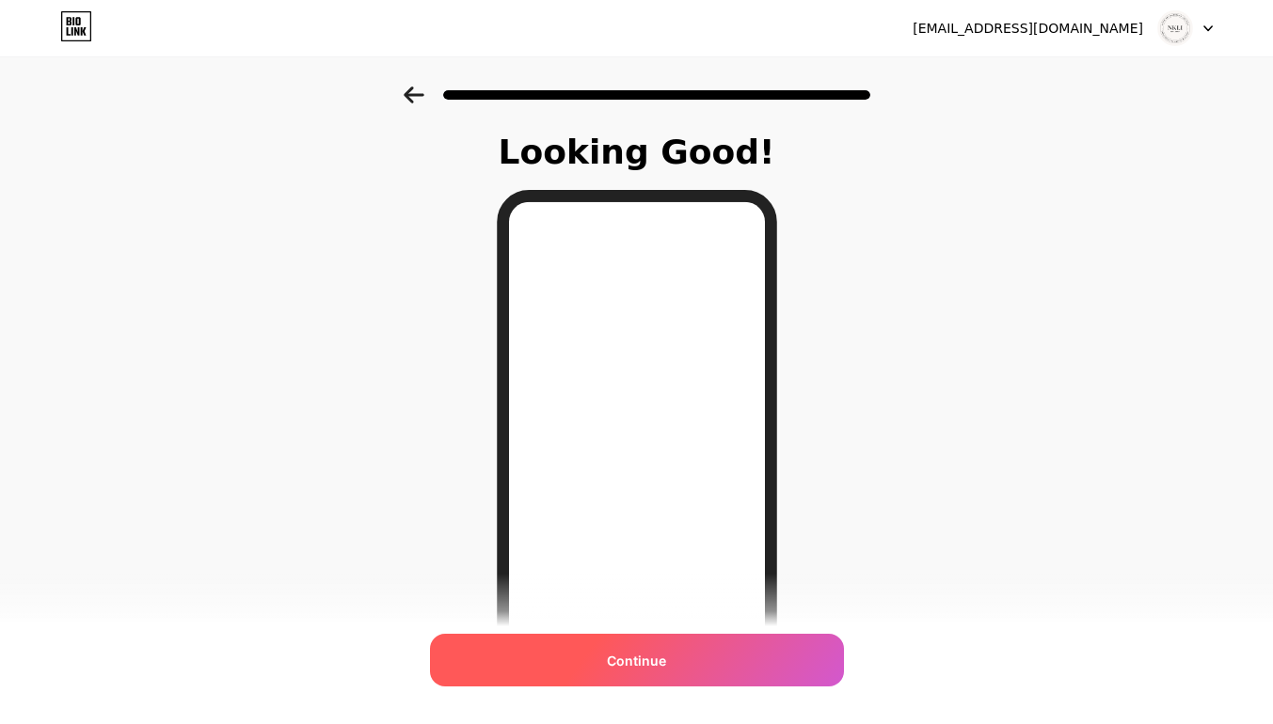
click at [674, 664] on div "Continue" at bounding box center [637, 660] width 414 height 53
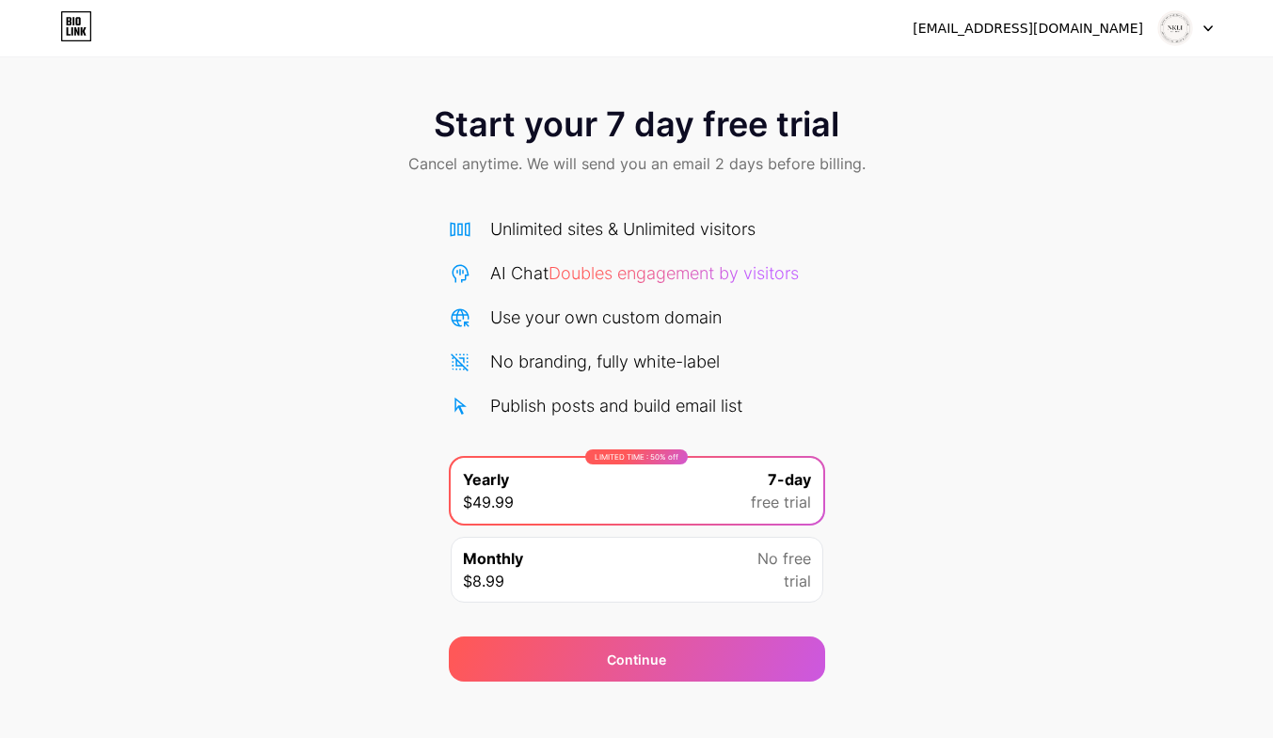
scroll to position [19, 0]
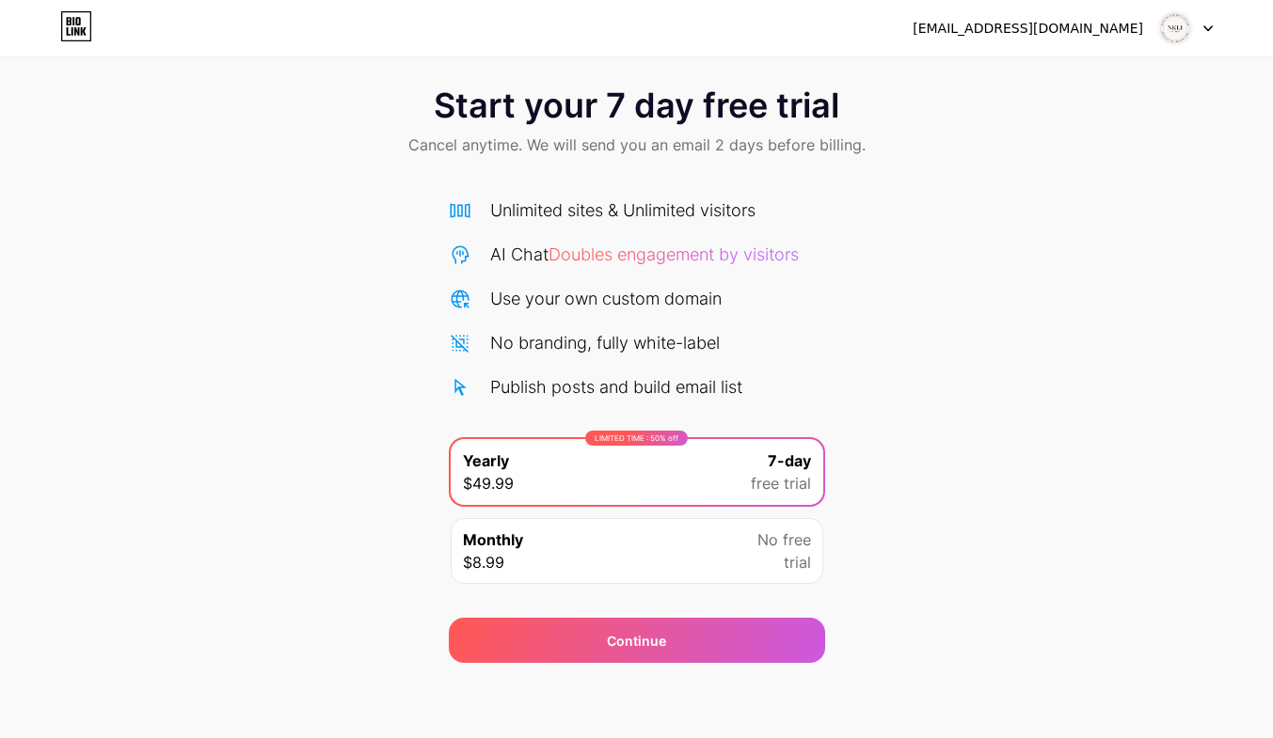
click at [678, 258] on span "Doubles engagement by visitors" at bounding box center [673, 255] width 250 height 20
click at [852, 262] on div "Start your 7 day free trial Cancel anytime. We will send you an email 2 days be…" at bounding box center [636, 365] width 1273 height 595
